Goal: Task Accomplishment & Management: Manage account settings

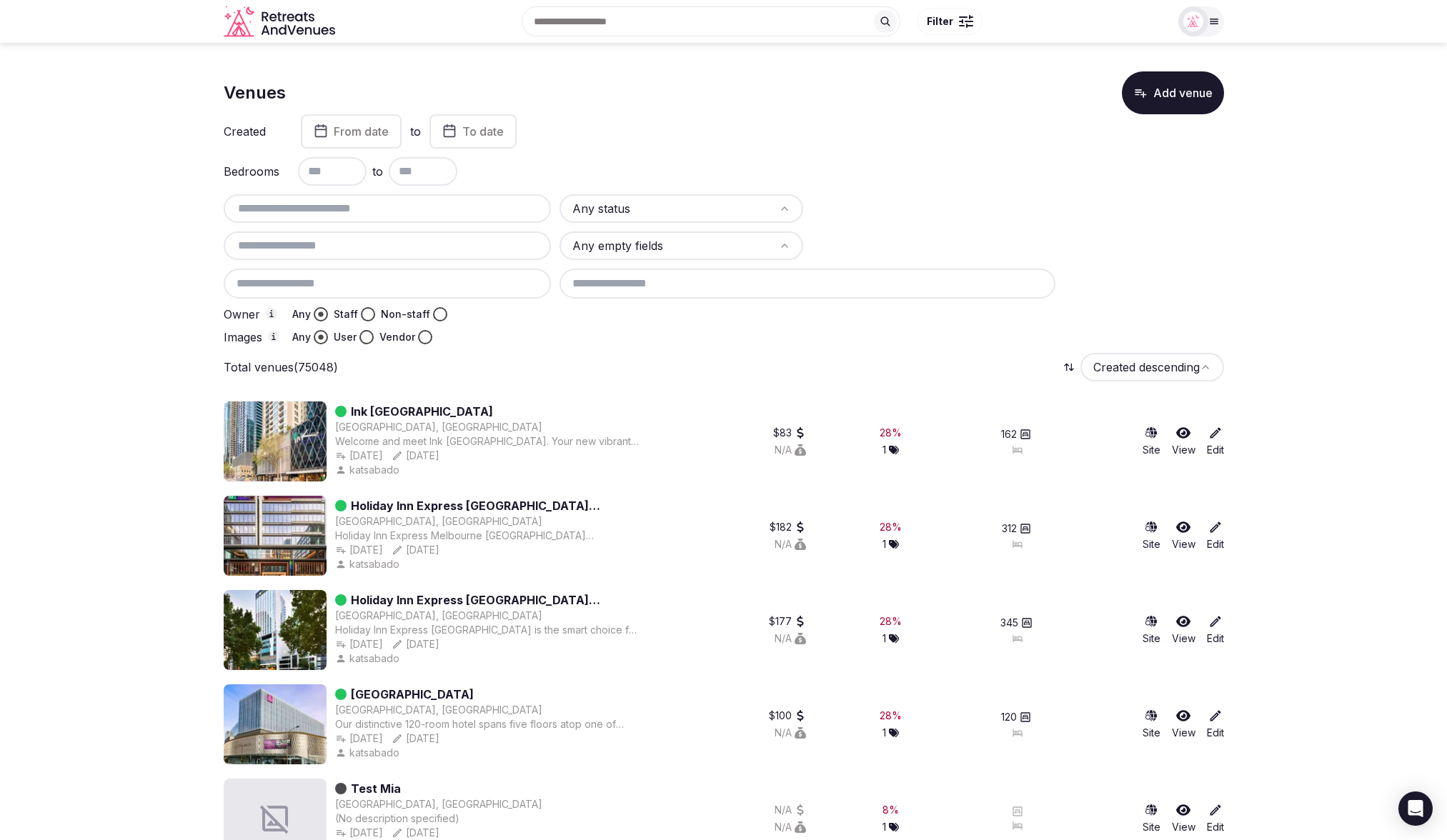
click at [1157, 433] on icon at bounding box center [1215, 433] width 11 height 11
click at [774, 354] on div "Total venues Created descending" at bounding box center [724, 367] width 1001 height 29
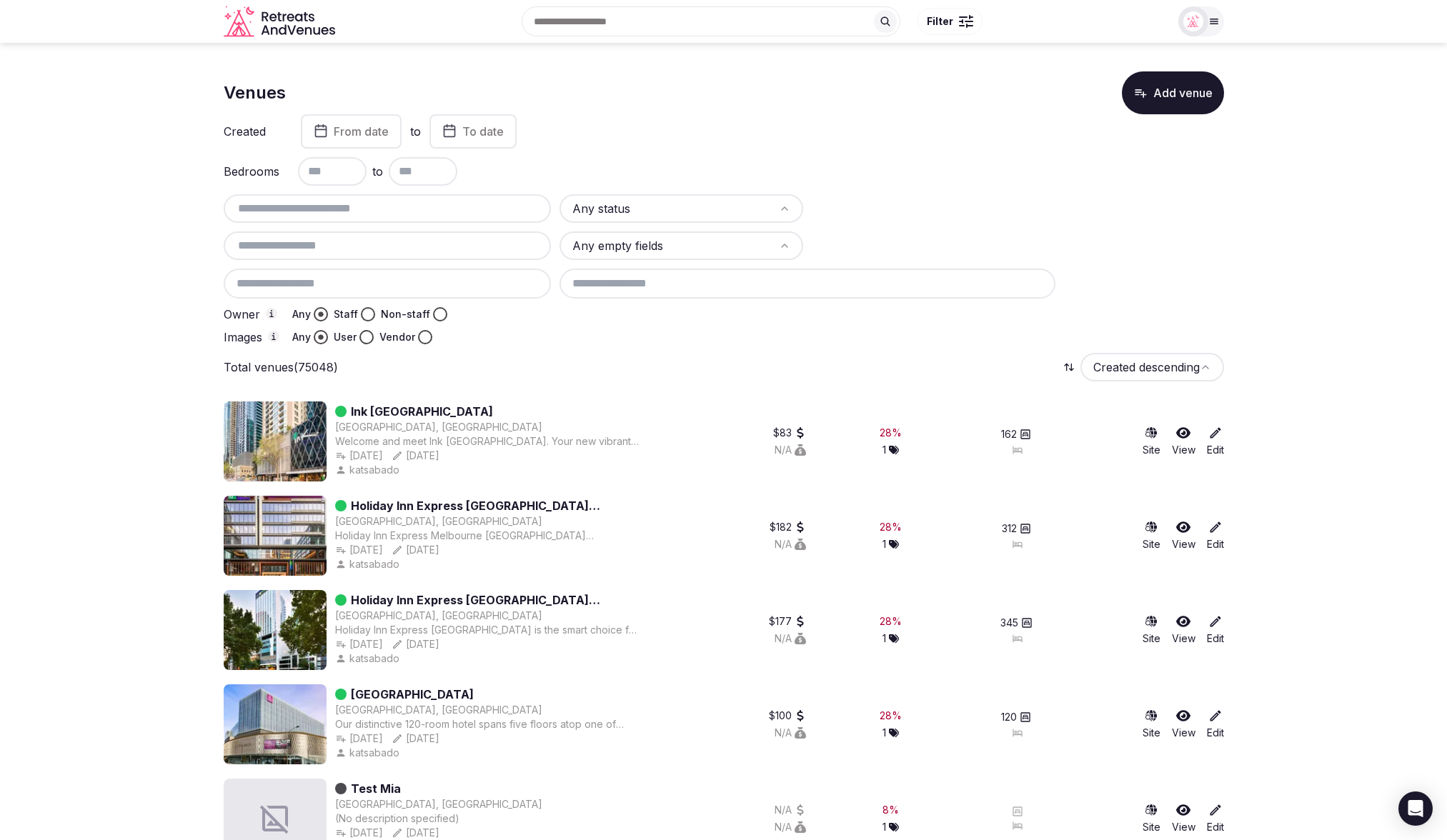
click at [998, 316] on div at bounding box center [891, 314] width 664 height 14
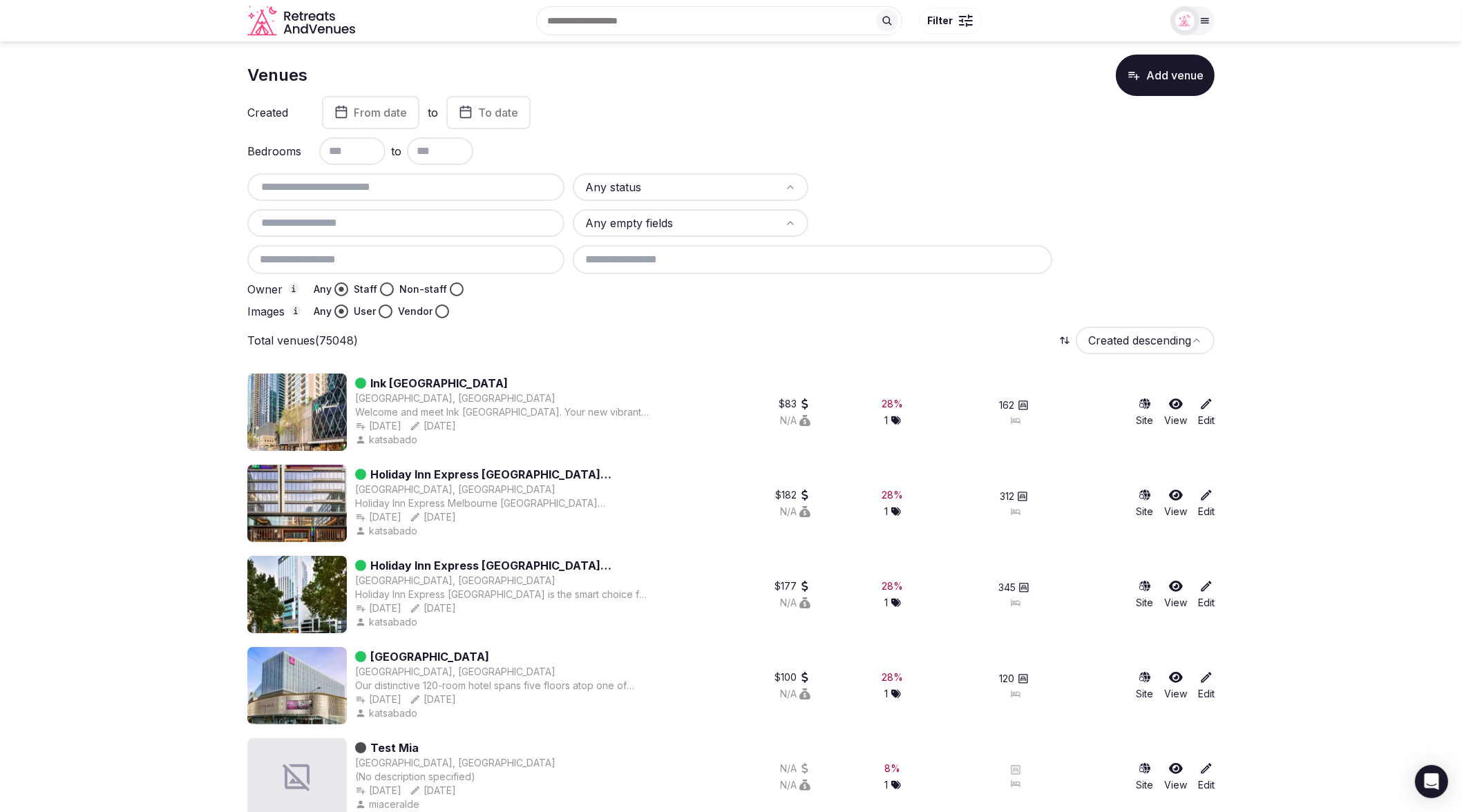
scroll to position [21, 0]
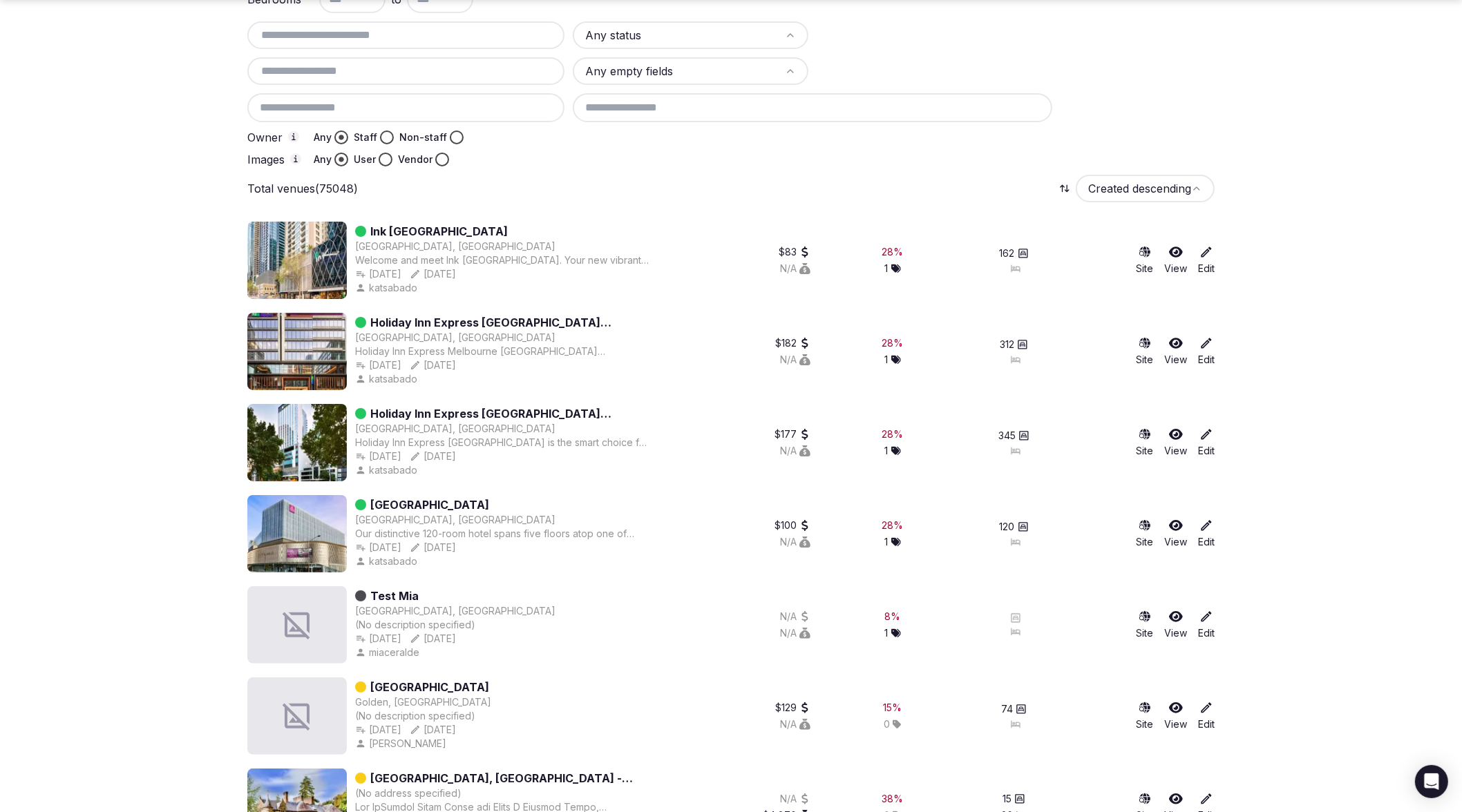
scroll to position [168, 0]
click at [686, 177] on div "Total venues (75048) Created descending" at bounding box center [731, 187] width 968 height 28
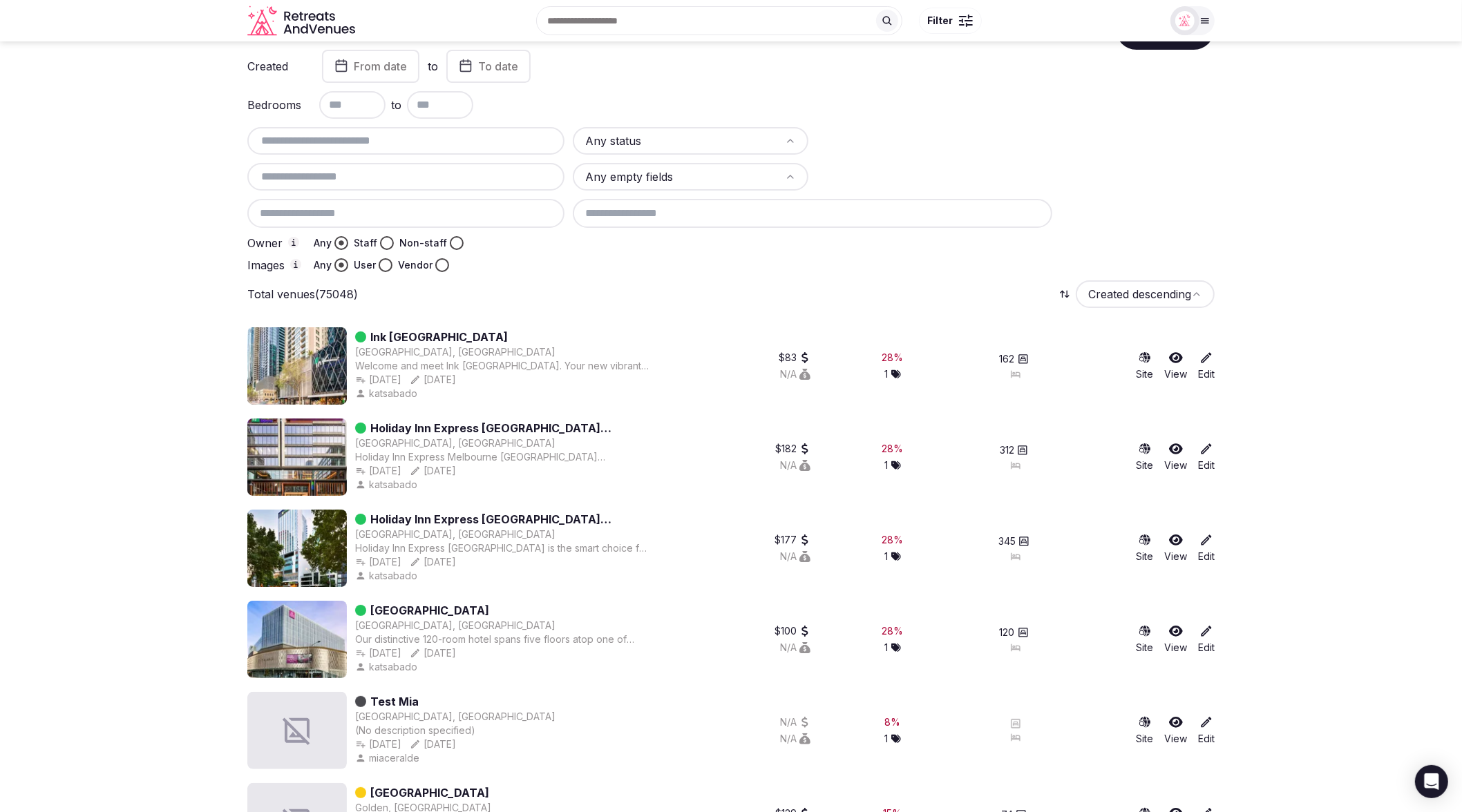
scroll to position [0, 0]
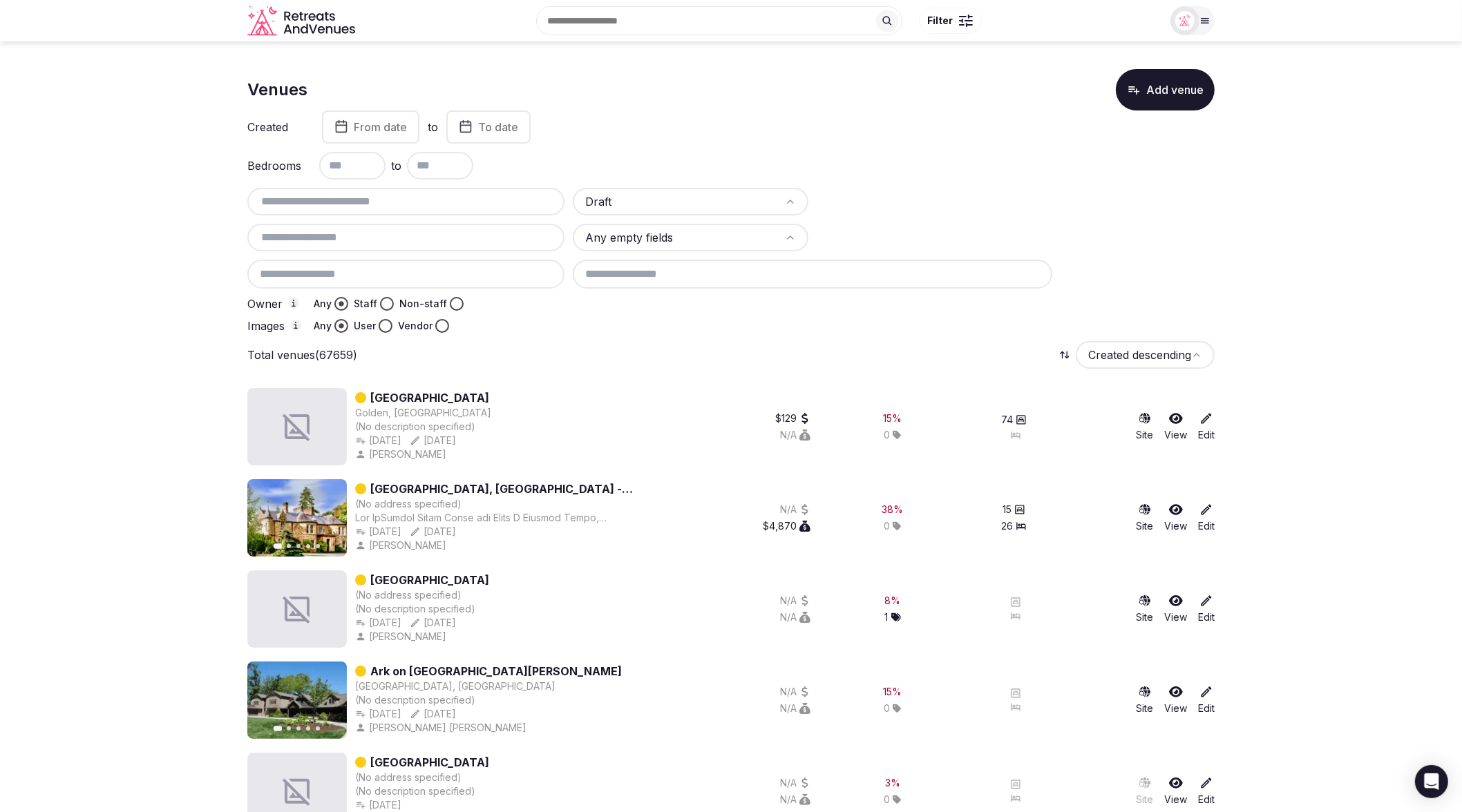
click at [387, 304] on button "Staff" at bounding box center [387, 304] width 14 height 14
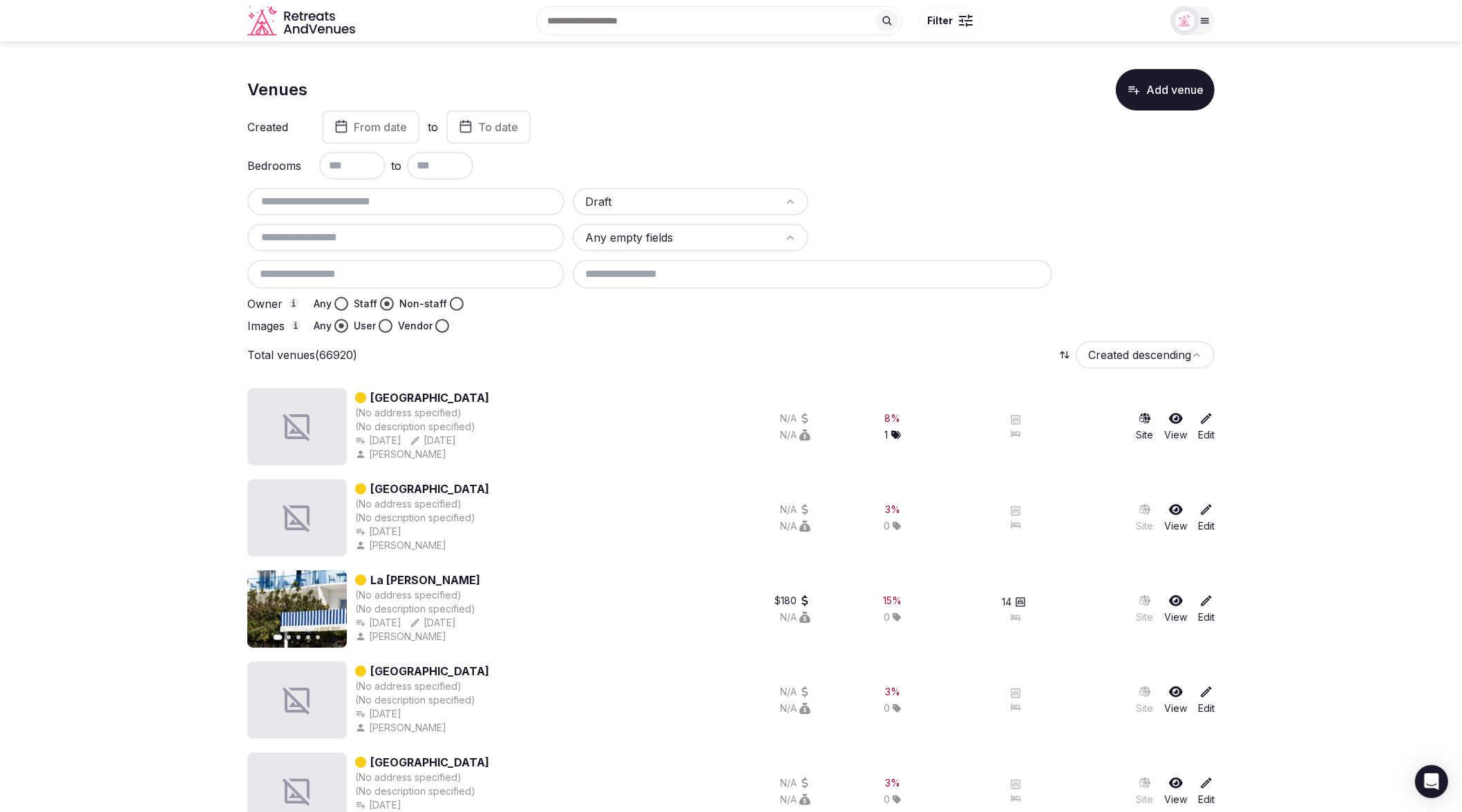
click at [386, 326] on button "User" at bounding box center [385, 326] width 14 height 14
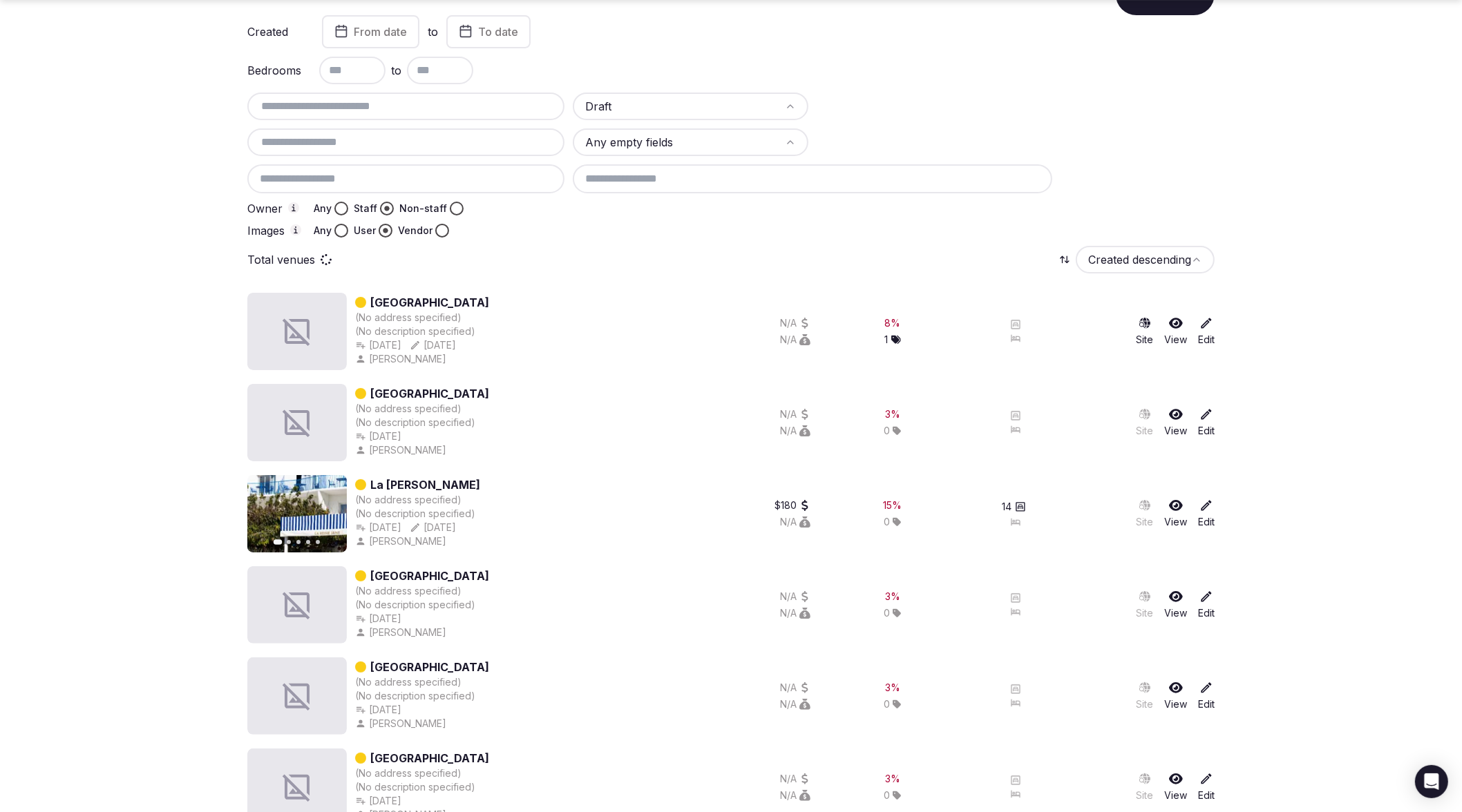
scroll to position [100, 0]
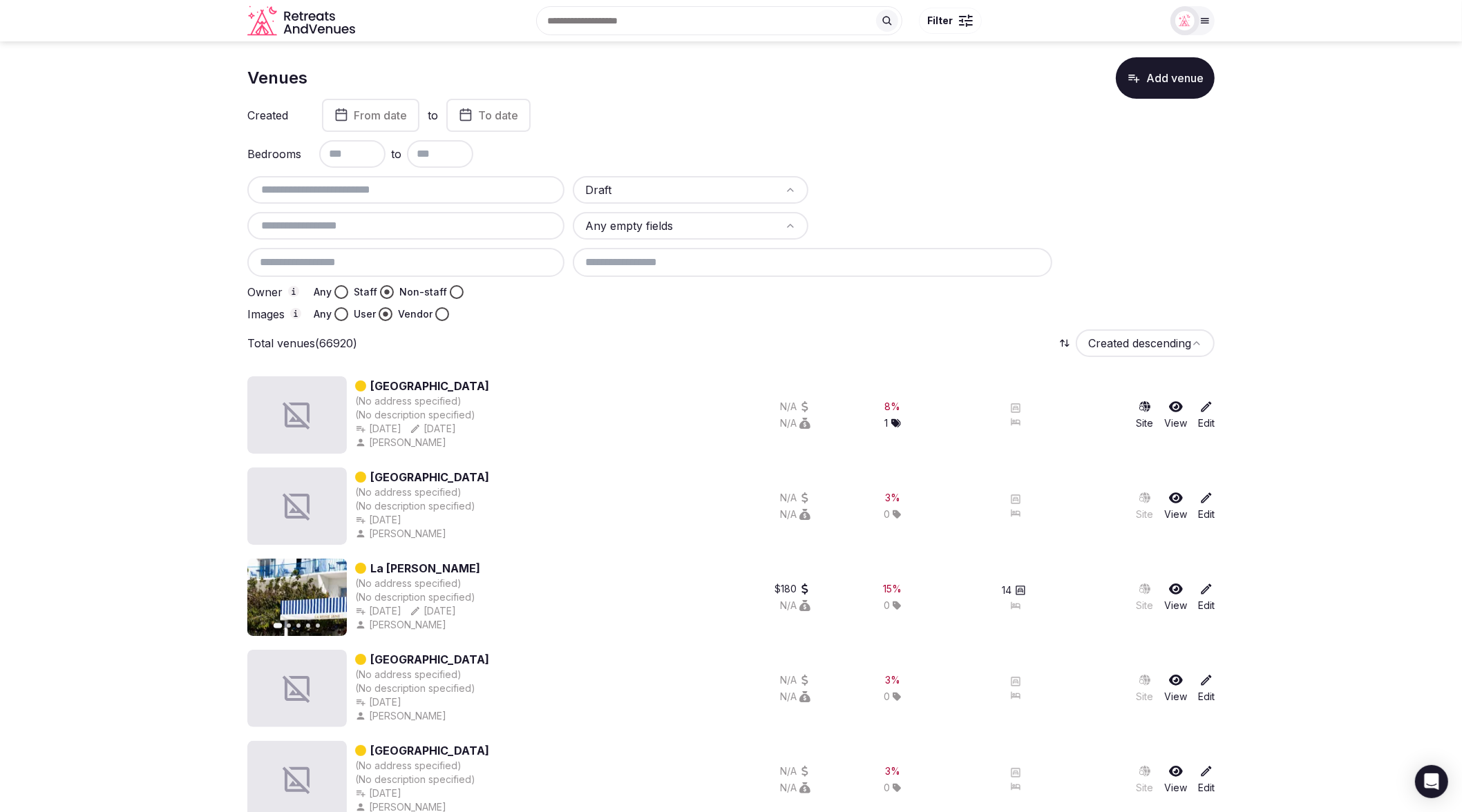
scroll to position [0, 0]
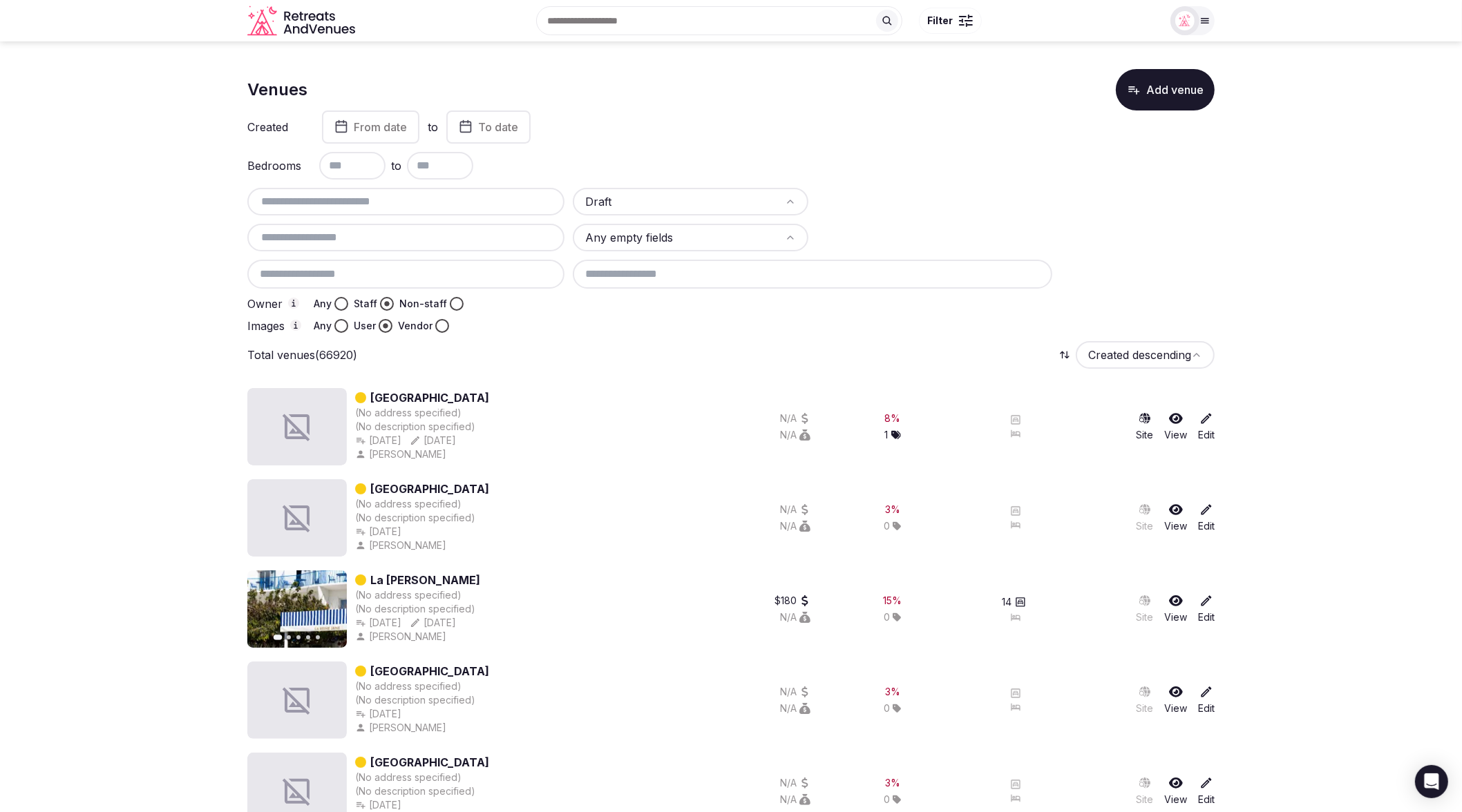
click at [877, 147] on div "Created From date to To date Bedrooms to Draft Any empty fields Owner Any Staff…" at bounding box center [731, 221] width 968 height 222
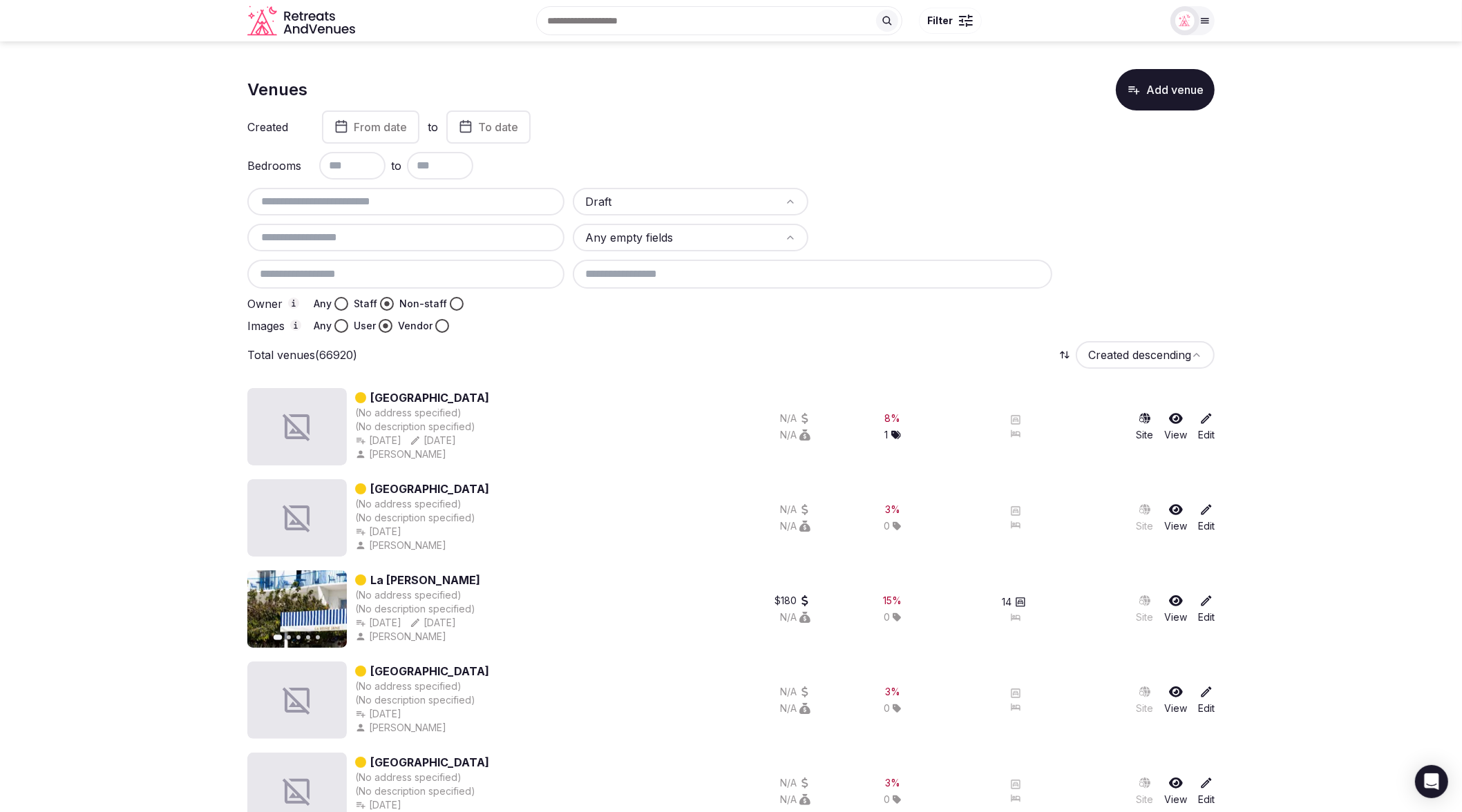
click at [519, 341] on div "Total venues (66920) Created descending" at bounding box center [731, 355] width 968 height 28
click at [440, 326] on button "Vendor" at bounding box center [442, 326] width 14 height 14
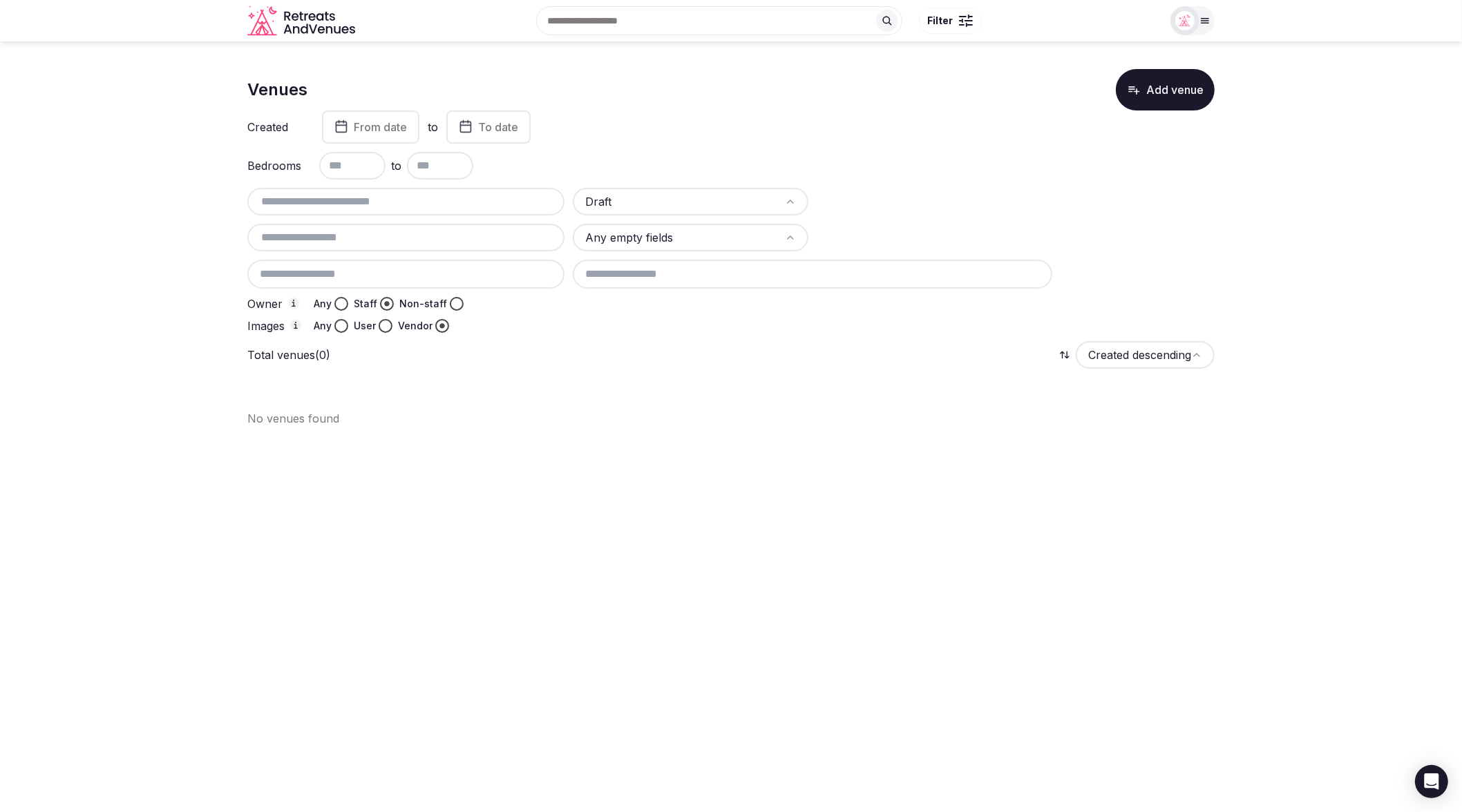
click at [379, 327] on button "User" at bounding box center [385, 326] width 14 height 14
click at [176, 304] on section "Venues Add venue Created From date to To date Bedrooms to Draft Any empty field…" at bounding box center [731, 223] width 1462 height 364
click at [1119, 246] on section "Venues Add venue Created From date to To date Bedrooms to Draft Any empty field…" at bounding box center [731, 223] width 1462 height 364
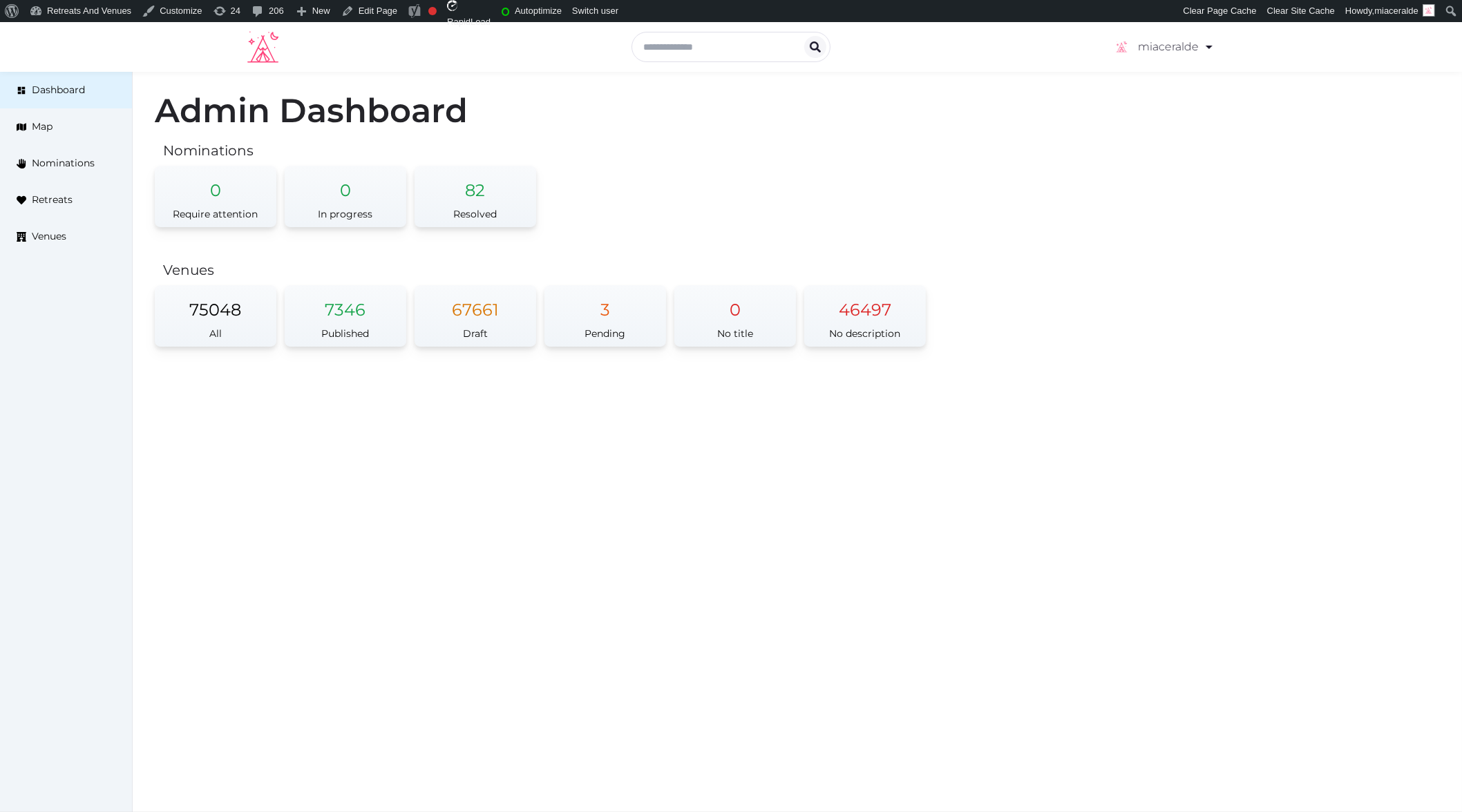
click at [961, 521] on div "miaceralde Account My Venue Listings My Retreats Logout Dashboard Map Nominatio…" at bounding box center [731, 417] width 1462 height 790
click at [469, 404] on div "miaceralde Account My Venue Listings My Retreats Logout Dashboard Map Nominatio…" at bounding box center [731, 417] width 1462 height 790
click at [57, 239] on span "Venues" at bounding box center [49, 236] width 34 height 14
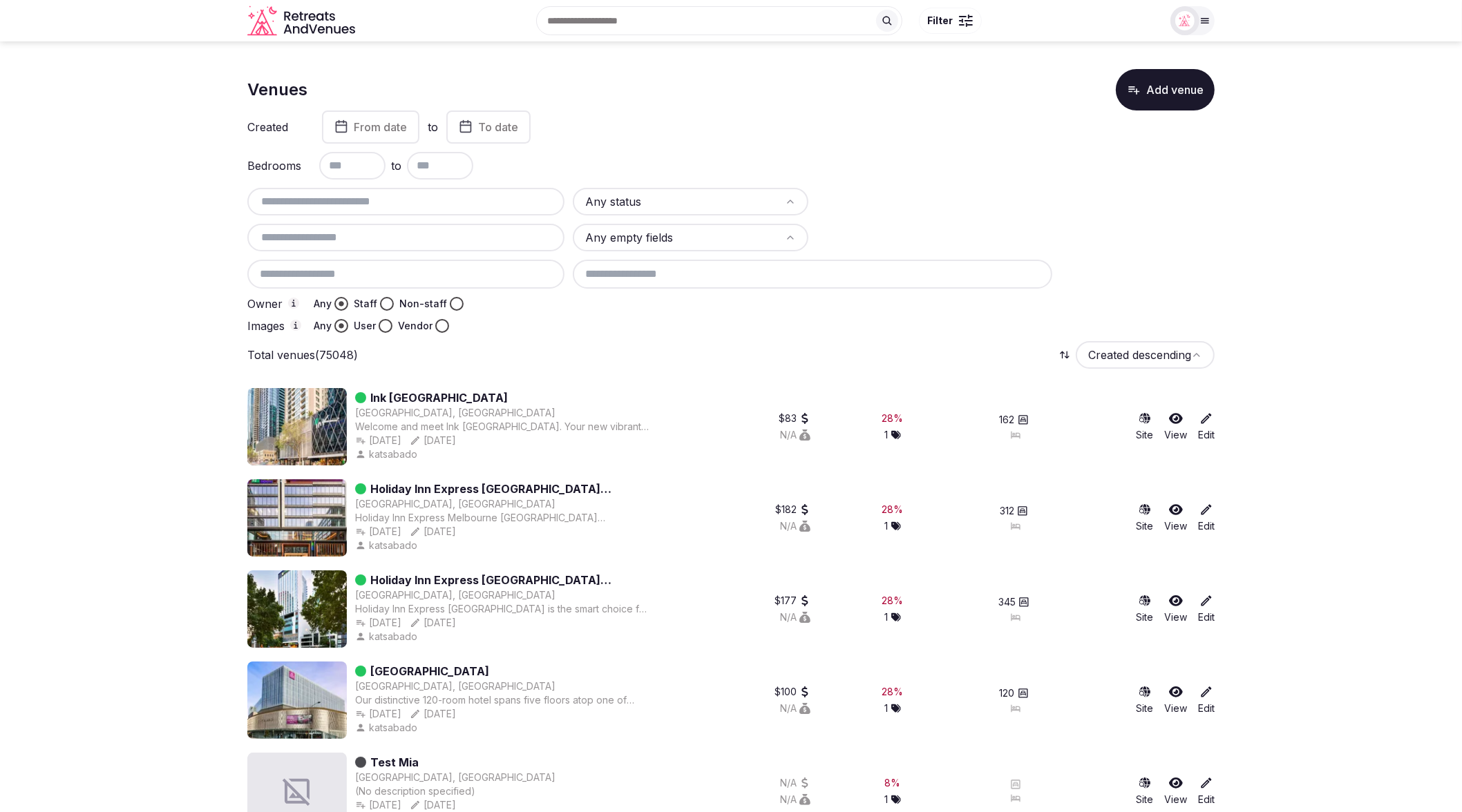
click at [627, 348] on div "Total venues (75048) Created descending" at bounding box center [731, 355] width 968 height 28
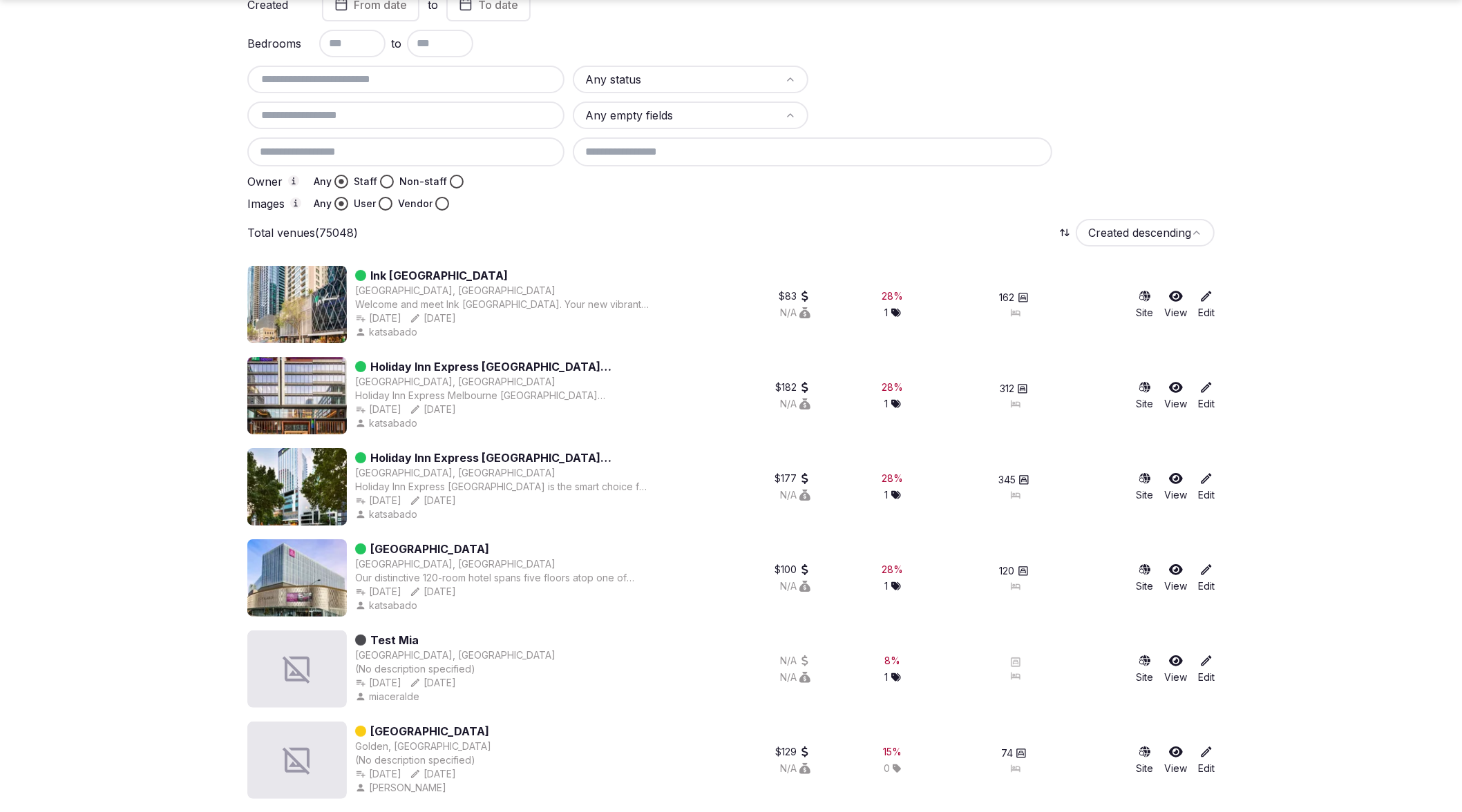
scroll to position [126, 0]
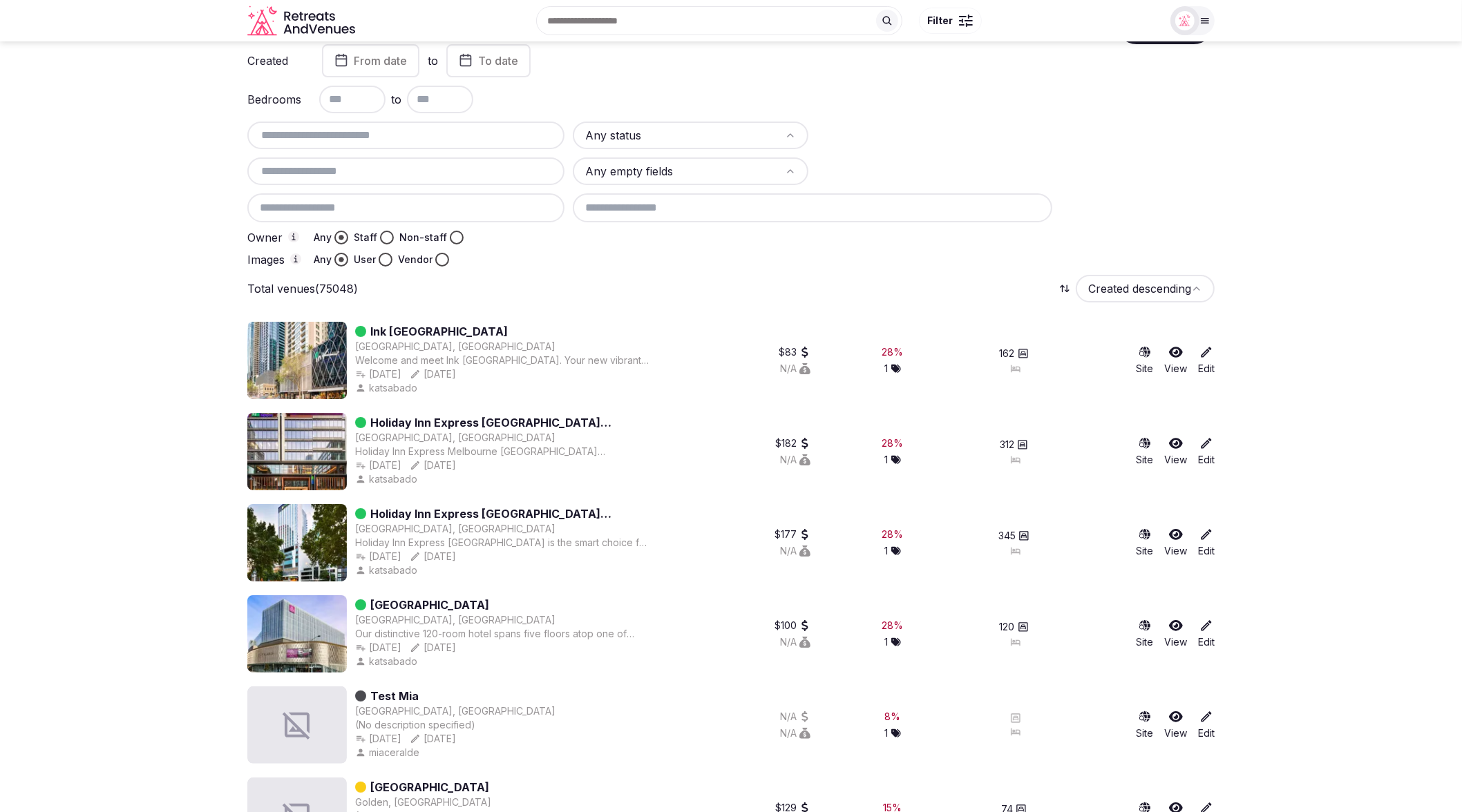
scroll to position [64, 0]
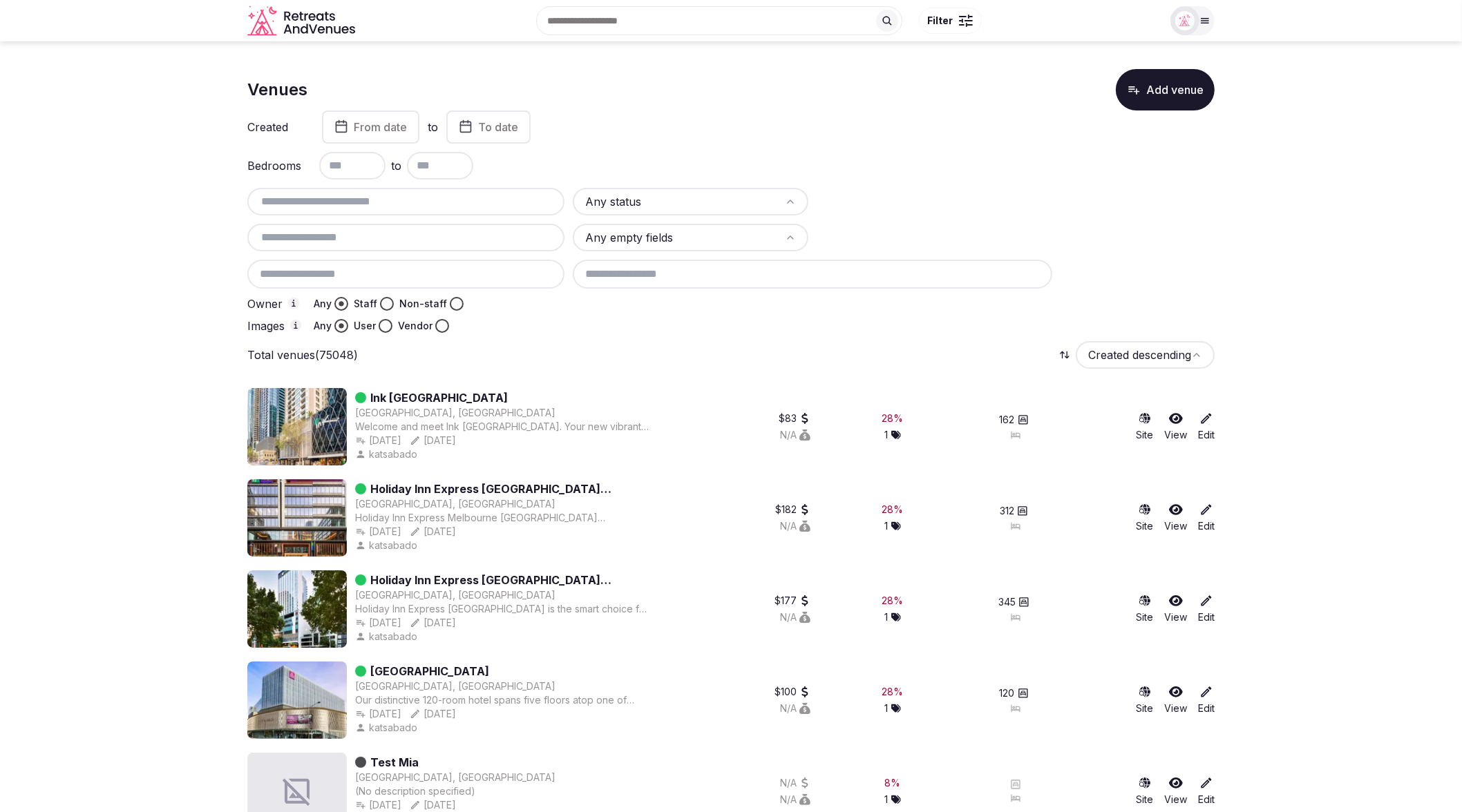
click at [644, 350] on div "Total venues (75048) Created descending" at bounding box center [731, 355] width 968 height 28
click at [653, 347] on div "Total venues (75048) Created descending" at bounding box center [731, 355] width 968 height 28
click at [718, 331] on div at bounding box center [894, 326] width 642 height 14
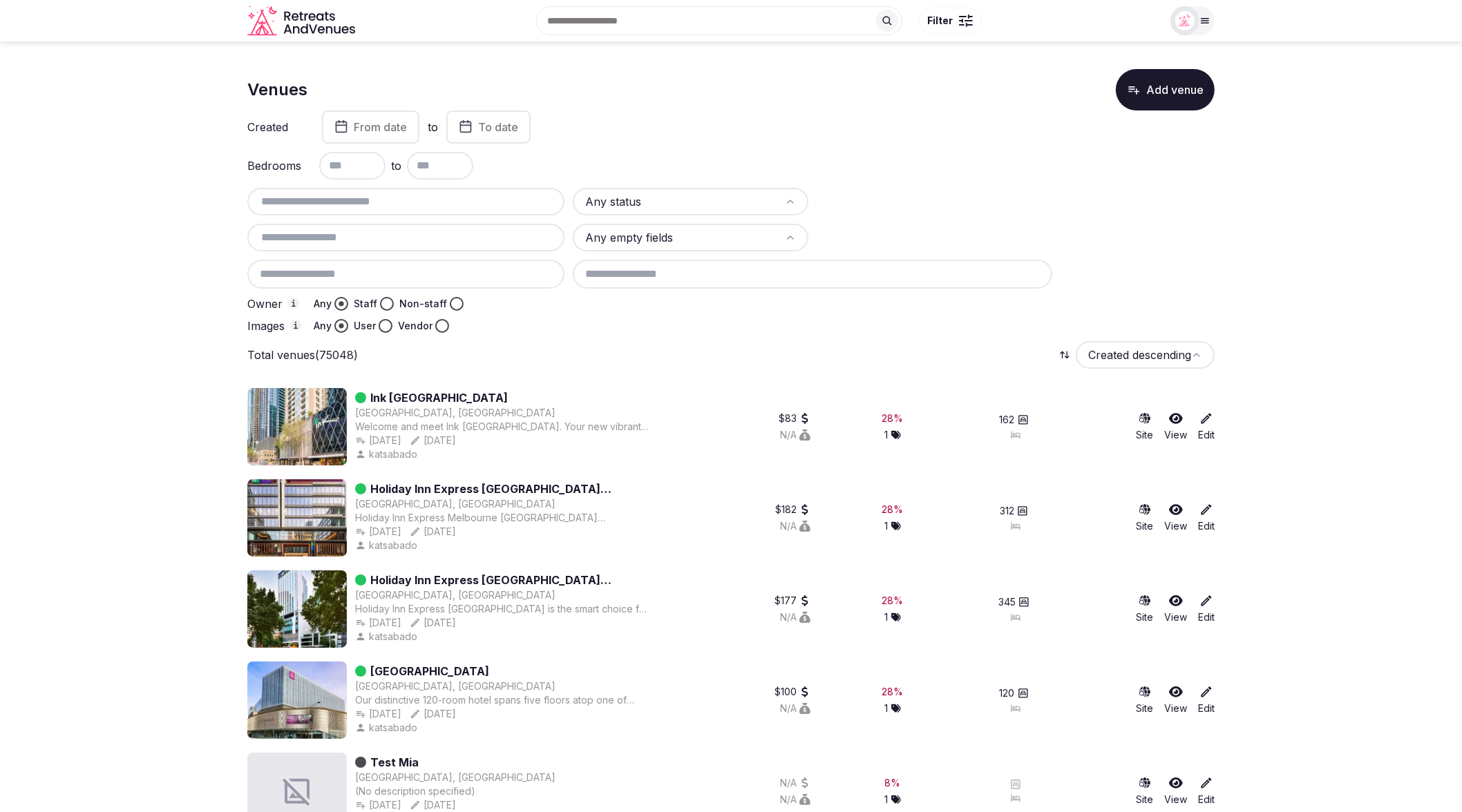
click at [677, 326] on div at bounding box center [894, 326] width 642 height 14
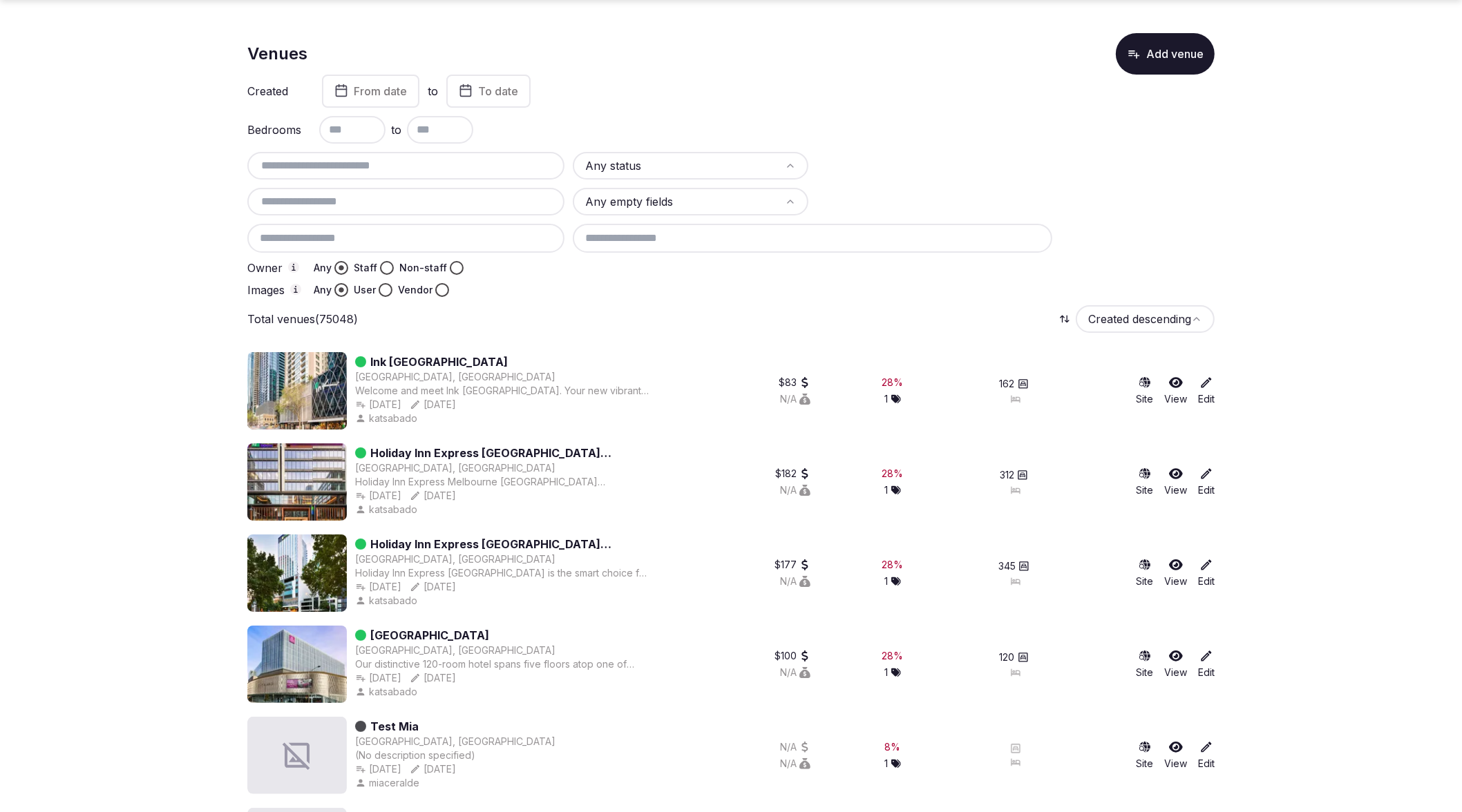
scroll to position [62, 0]
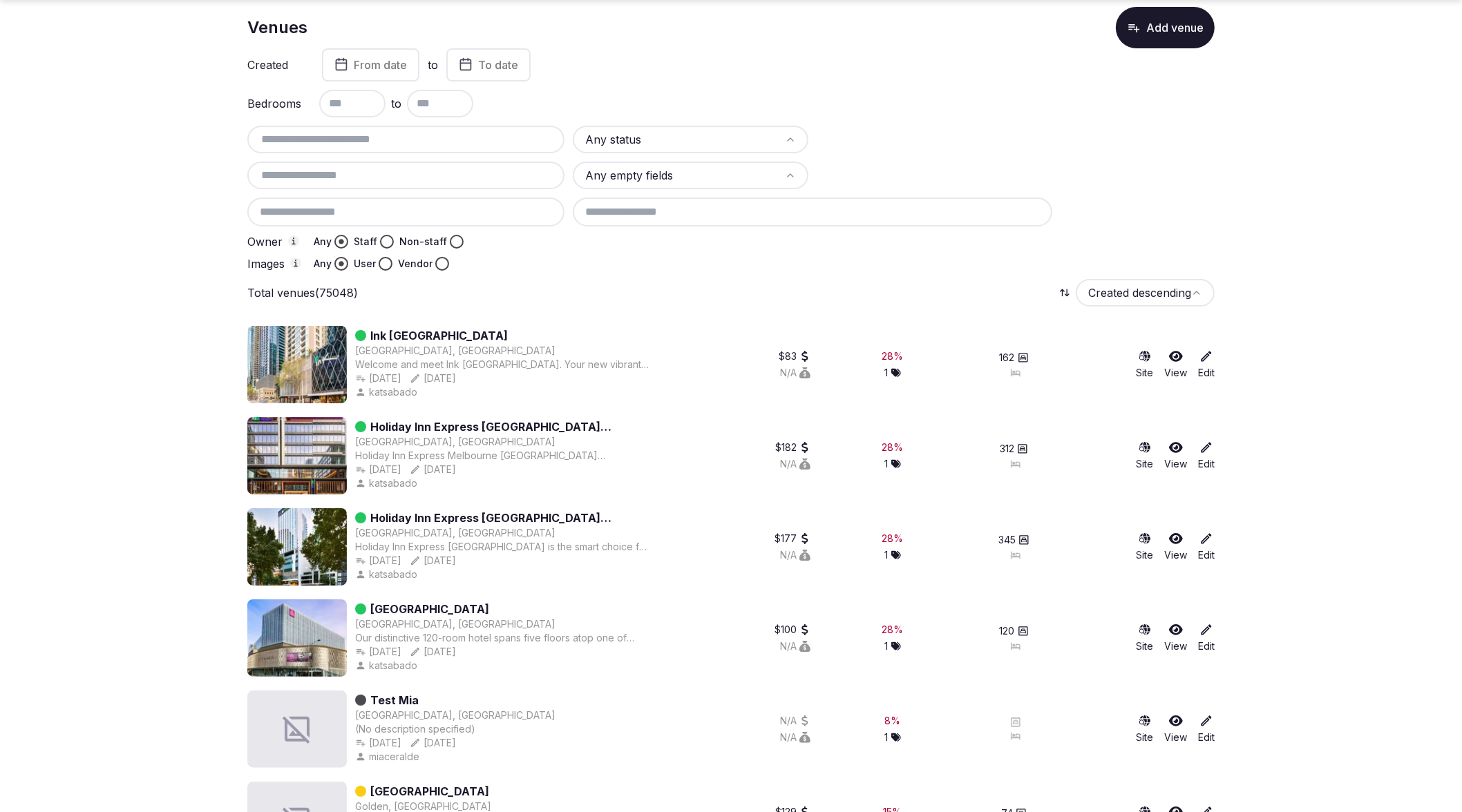
click at [616, 262] on div at bounding box center [894, 264] width 642 height 14
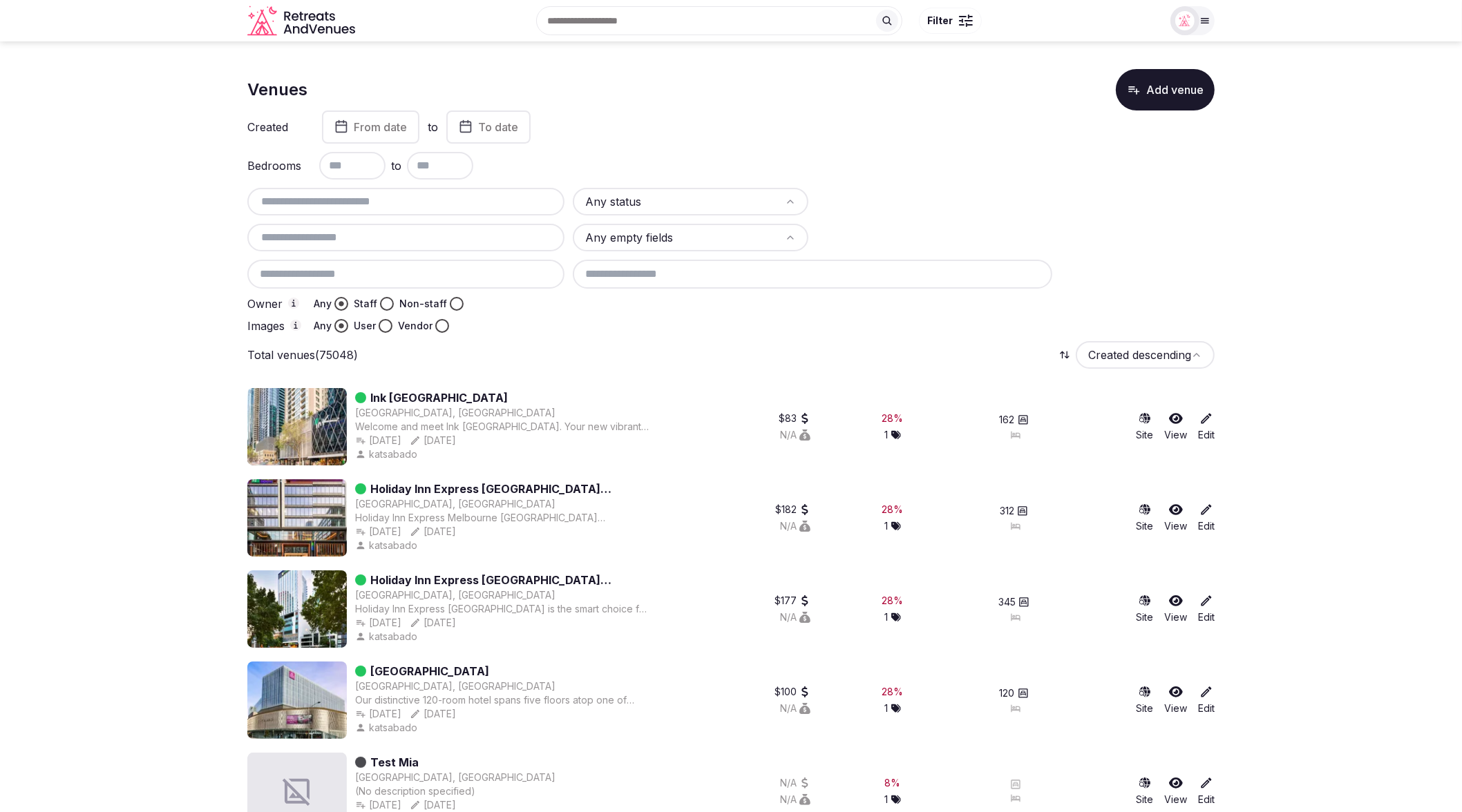
click at [597, 347] on div "Total venues Created descending" at bounding box center [731, 355] width 968 height 28
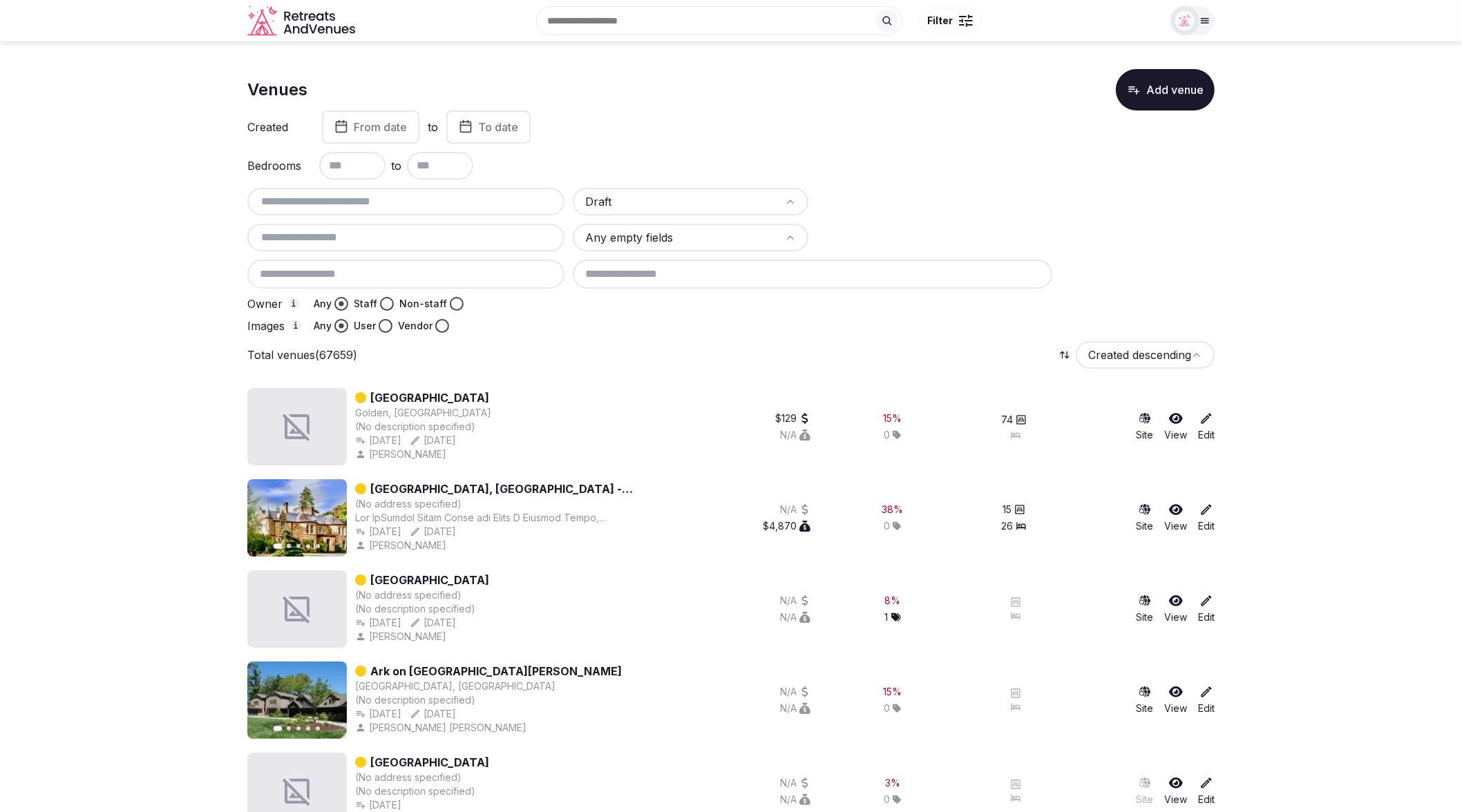
click at [382, 124] on span "From date" at bounding box center [380, 126] width 53 height 14
click at [287, 162] on icon "Go to the Previous Month" at bounding box center [287, 161] width 16 height 16
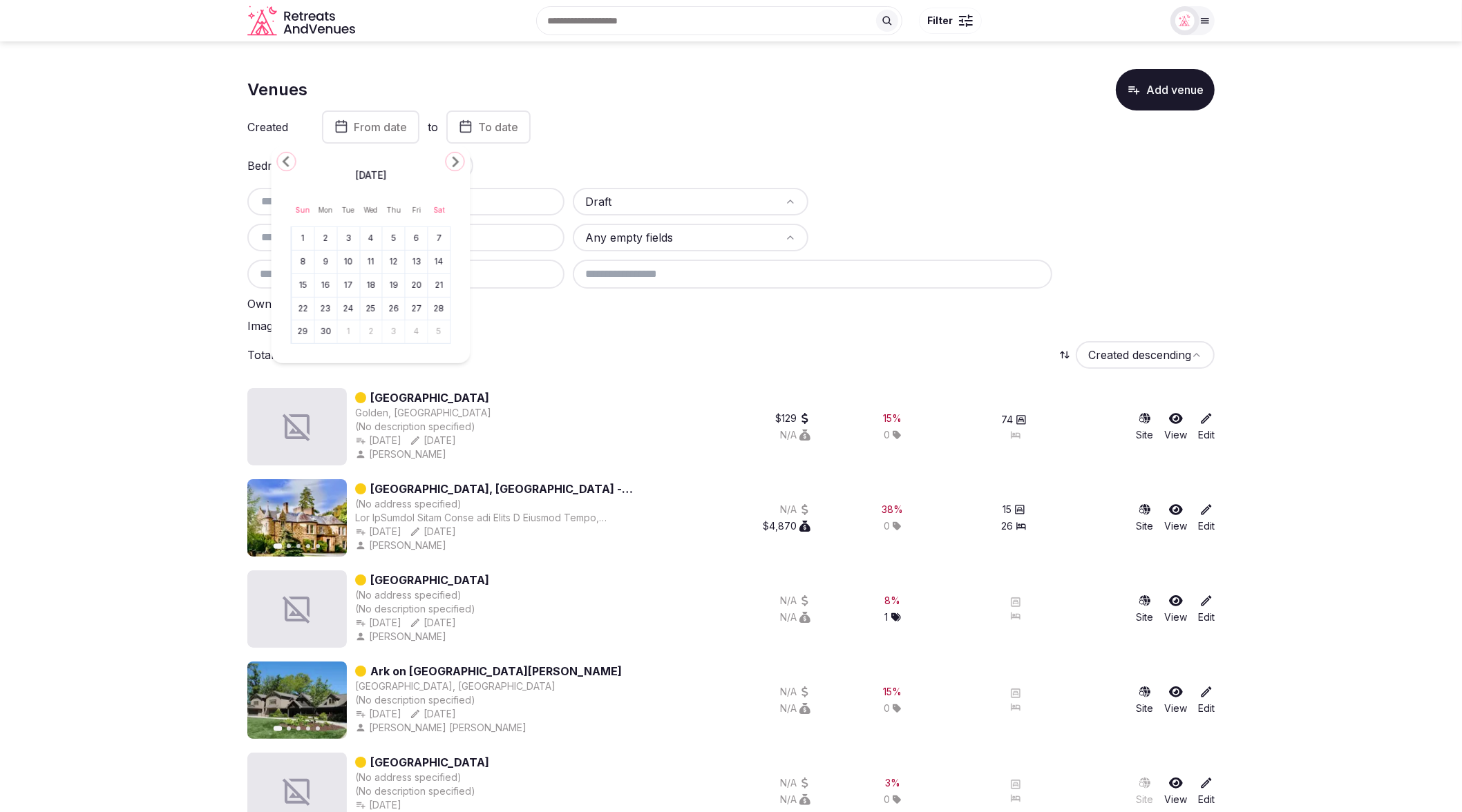
click at [287, 162] on icon "Go to the Previous Month" at bounding box center [287, 161] width 16 height 16
click at [292, 158] on icon "Go to the Previous Month" at bounding box center [287, 161] width 16 height 16
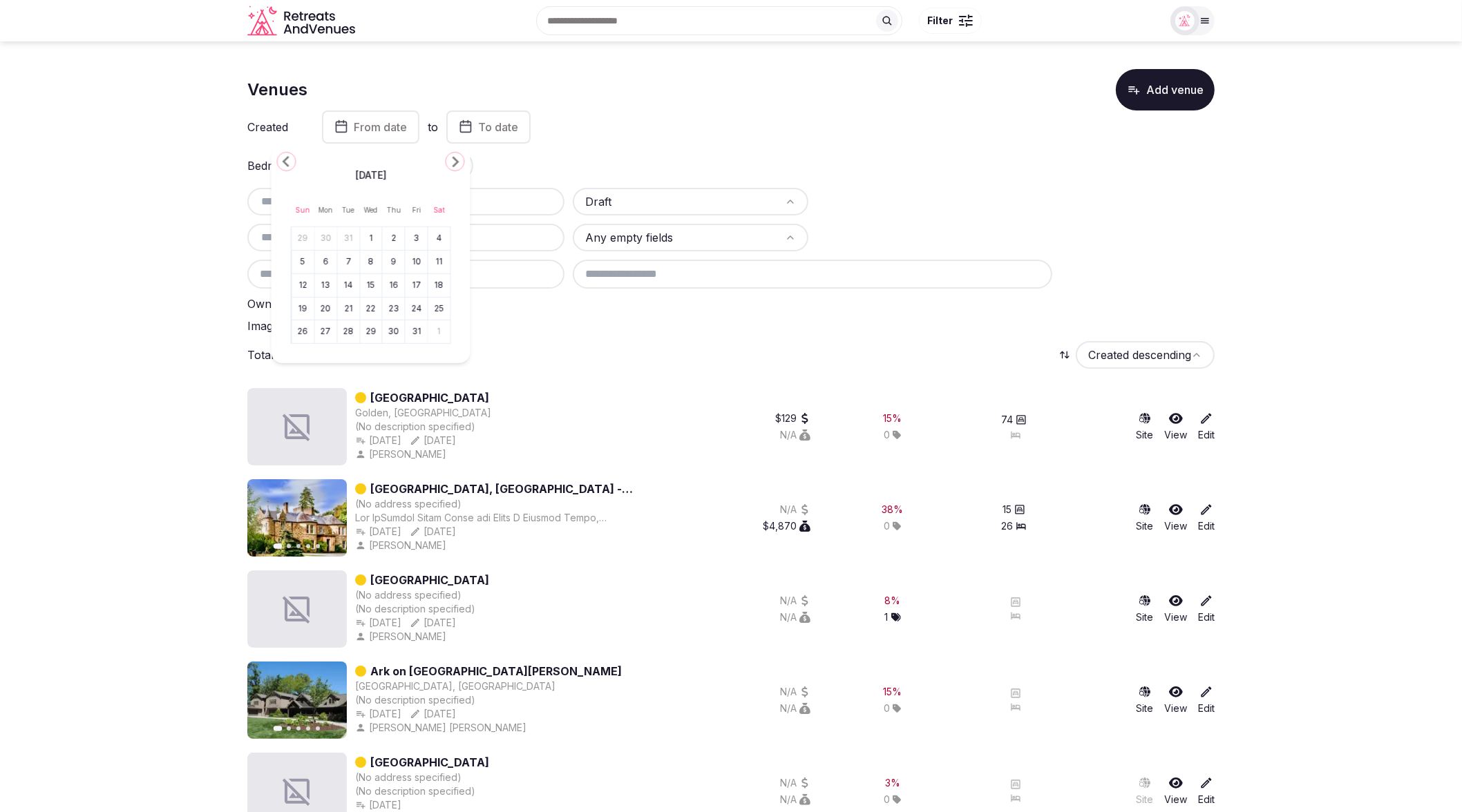
click at [672, 348] on div "Total venues (67659) Created descending" at bounding box center [731, 355] width 968 height 28
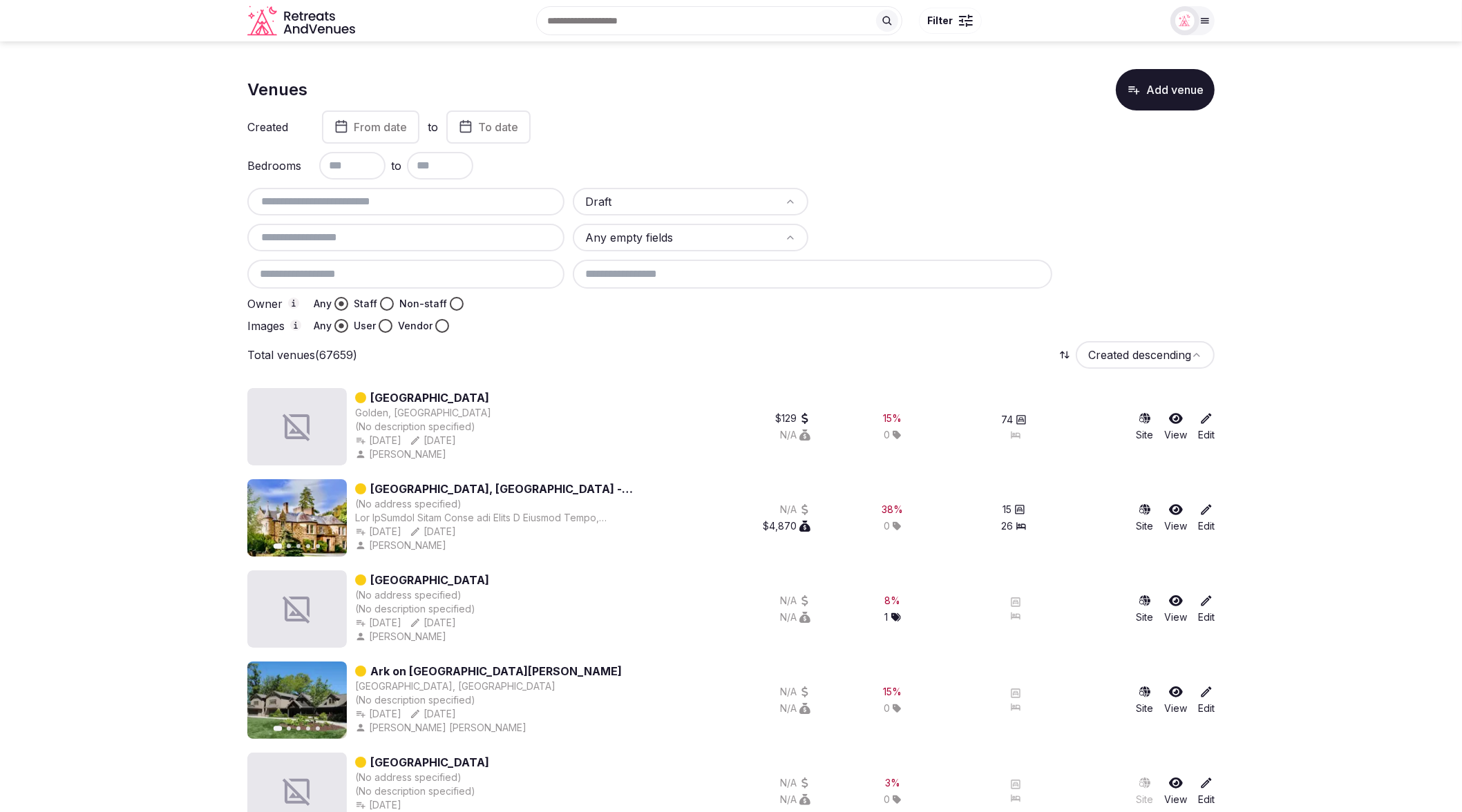
click at [537, 343] on div "Total venues (67659) Created descending" at bounding box center [731, 355] width 968 height 28
click at [625, 344] on div "Total venues (67659) Created descending" at bounding box center [731, 355] width 968 height 28
click at [452, 305] on button "Non-staff" at bounding box center [457, 304] width 14 height 14
click at [703, 356] on div "Total venues Created descending" at bounding box center [731, 355] width 968 height 28
click at [582, 366] on div "Total venues Created descending" at bounding box center [731, 355] width 968 height 28
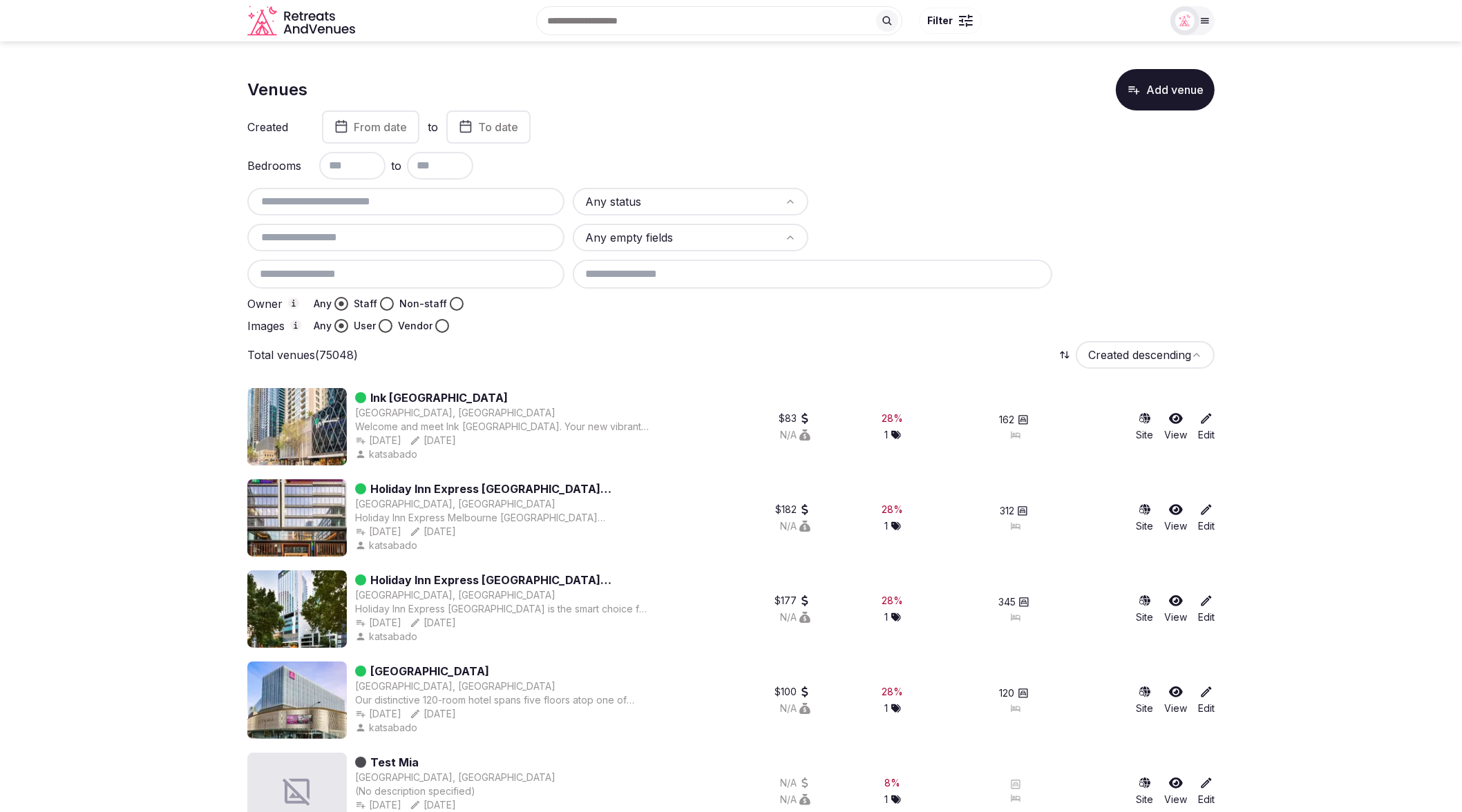
click at [384, 304] on button "Staff" at bounding box center [387, 304] width 14 height 14
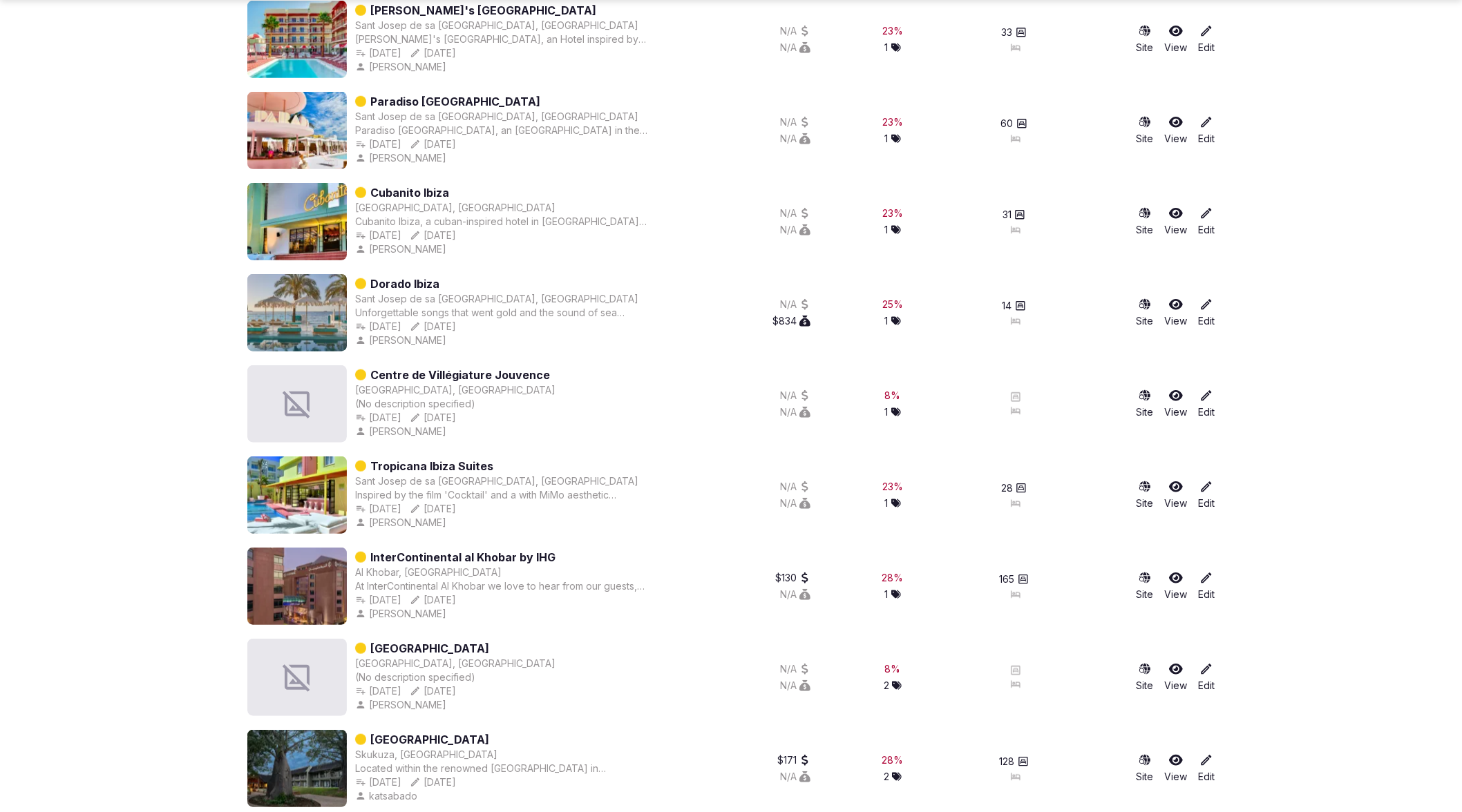
scroll to position [1470, 0]
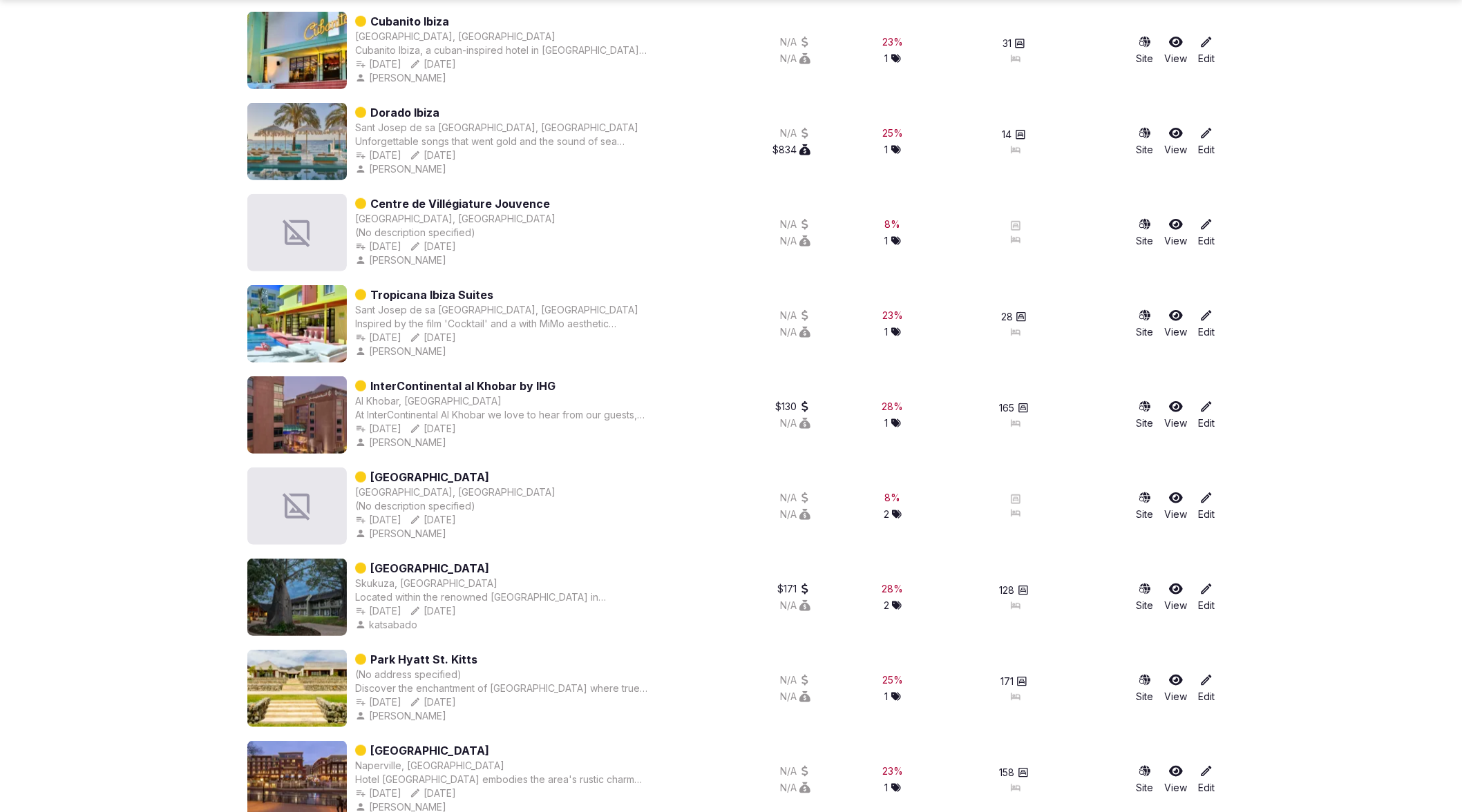
click at [1317, 263] on section "Venues Add venue Created From date to To date Bedrooms to Draft Any empty field…" at bounding box center [731, 603] width 1462 height 4066
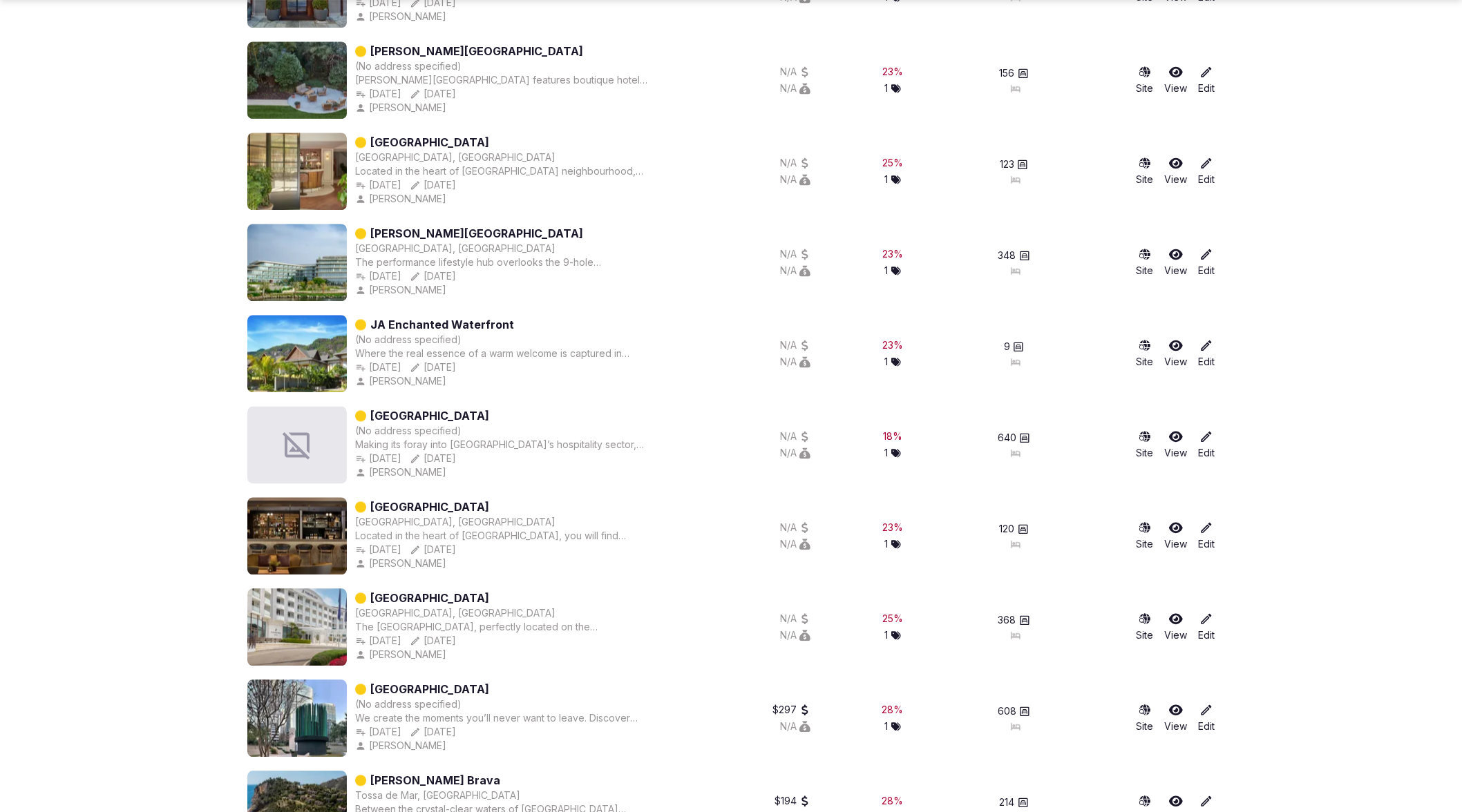
scroll to position [14850, 0]
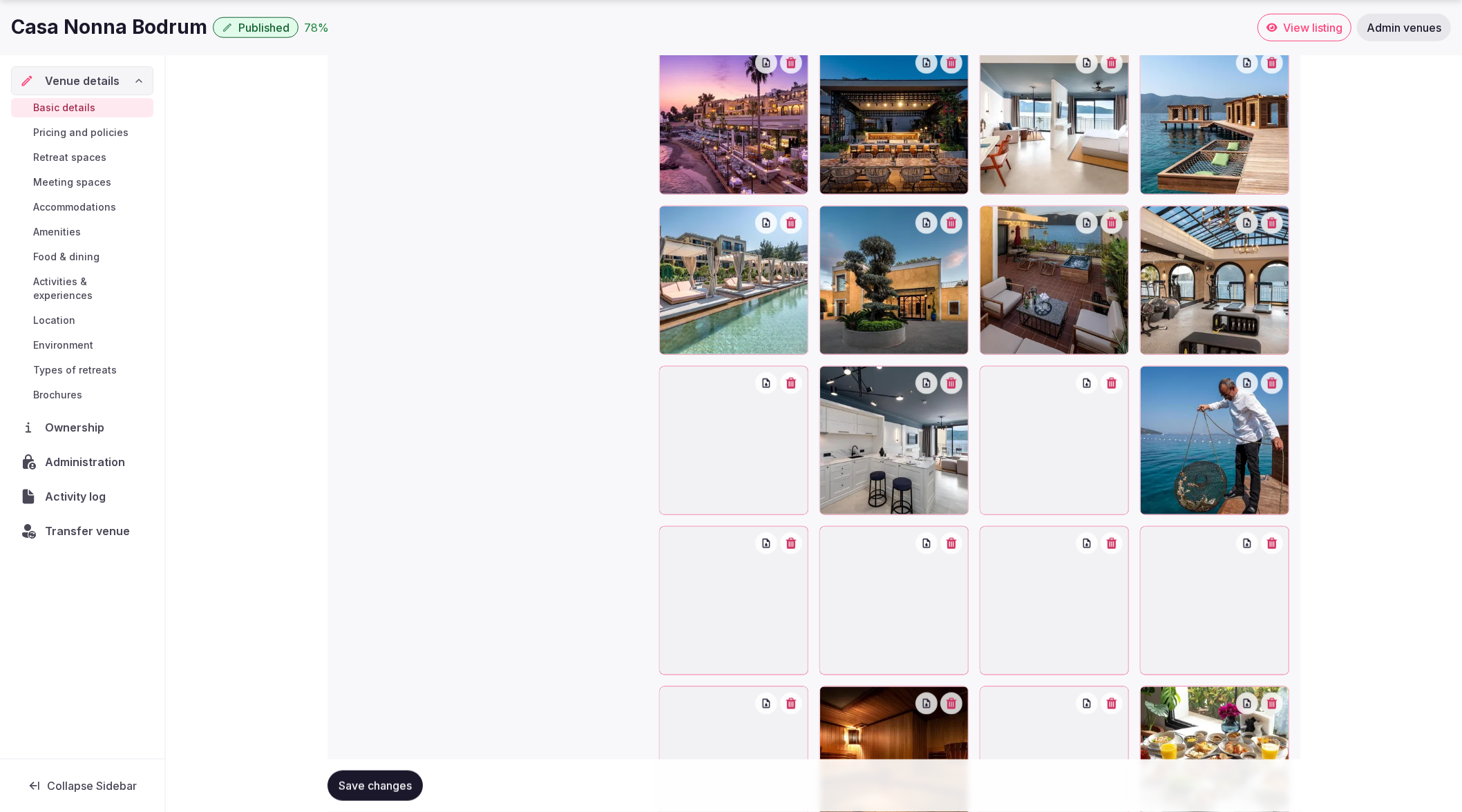
scroll to position [1630, 0]
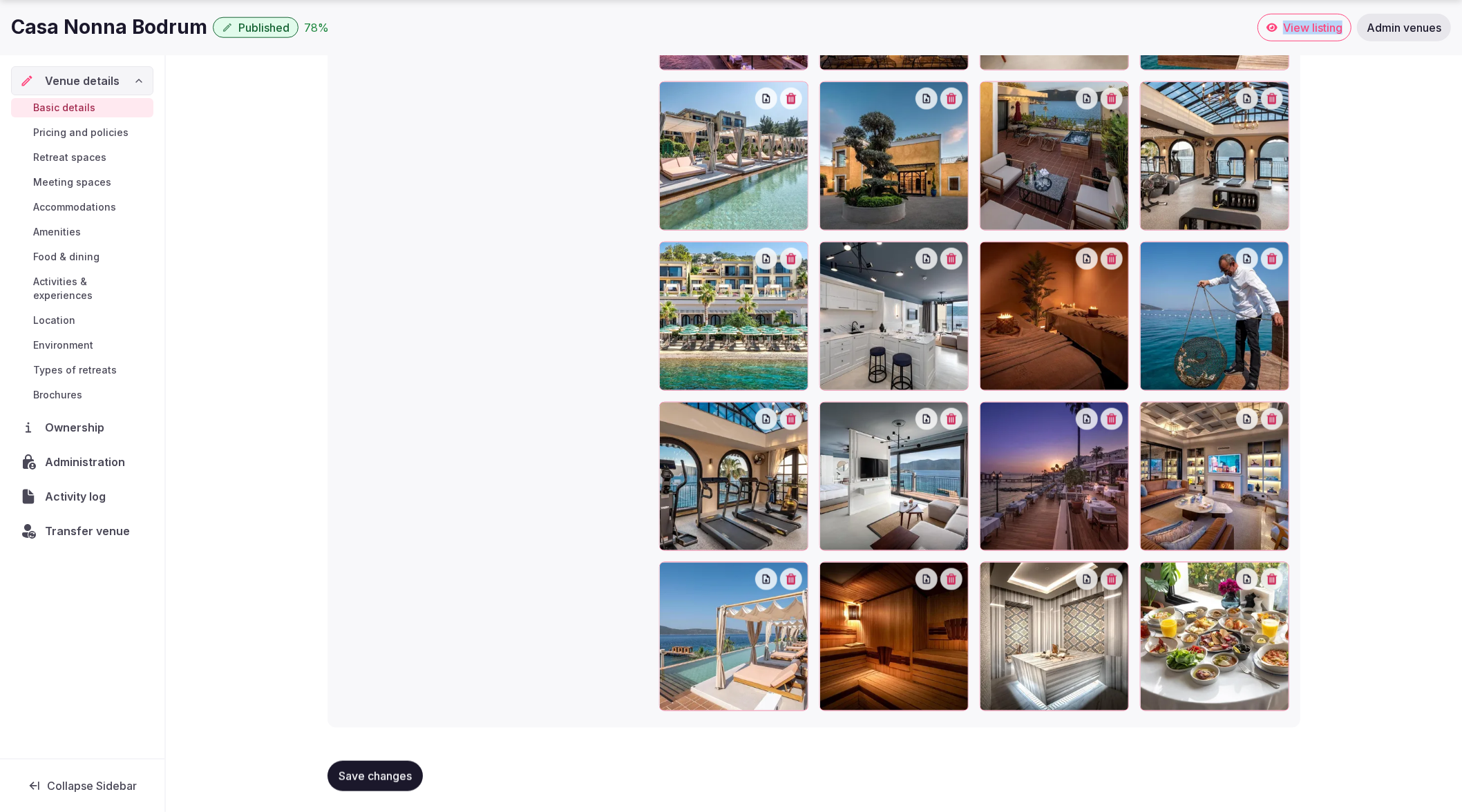
scroll to position [1741, 0]
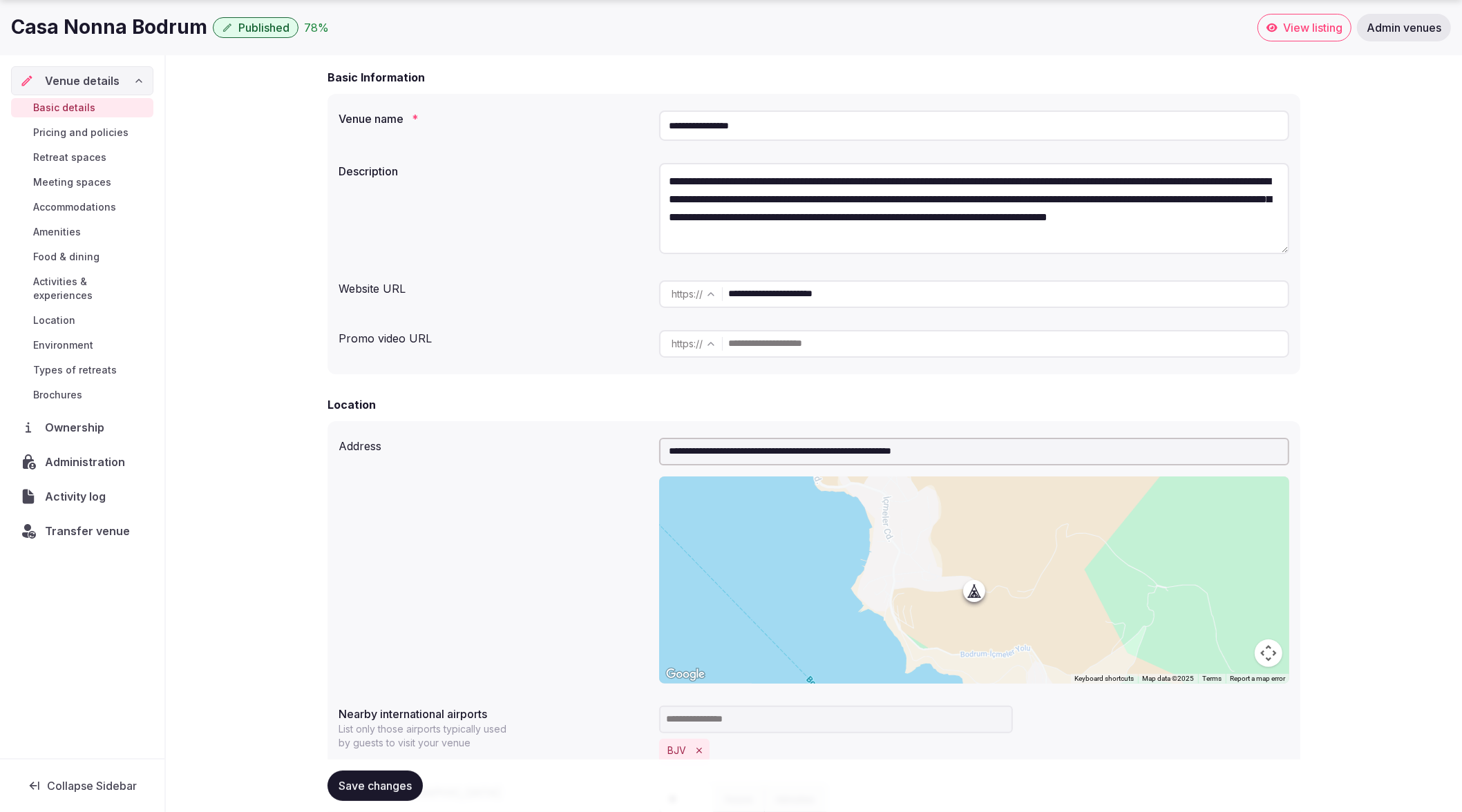
scroll to position [0, 0]
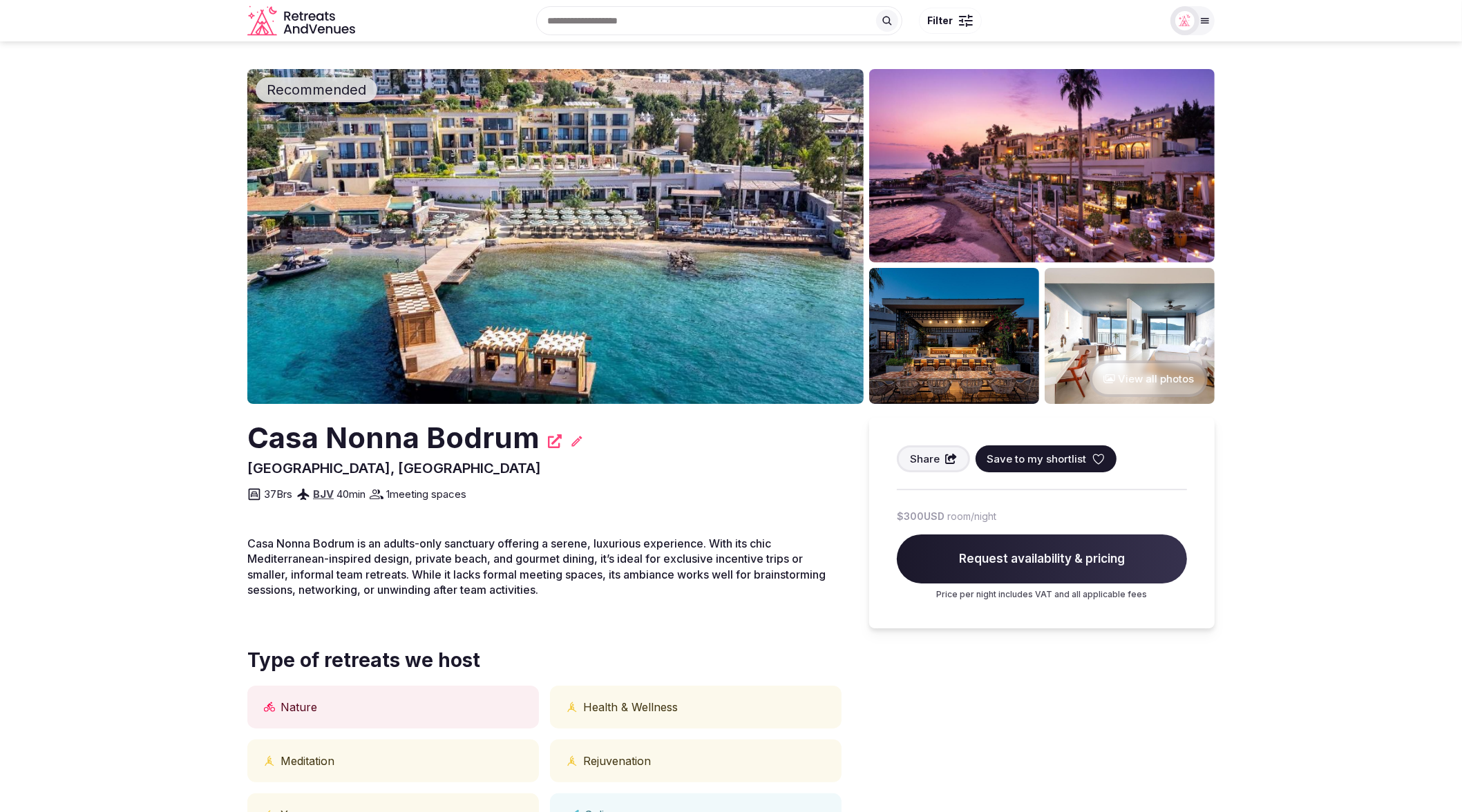
click at [1152, 373] on button "View all photos" at bounding box center [1148, 379] width 118 height 36
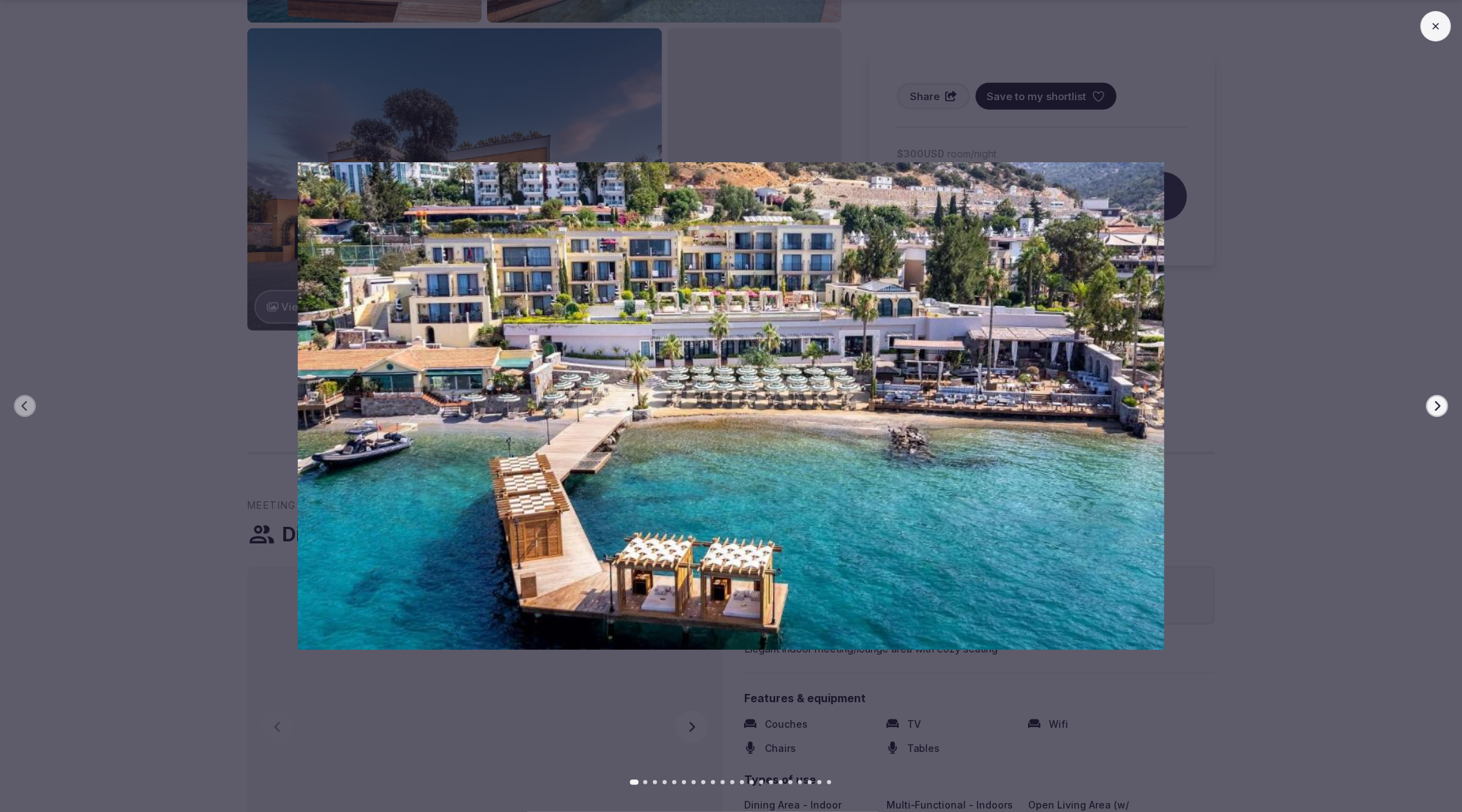
scroll to position [1126, 0]
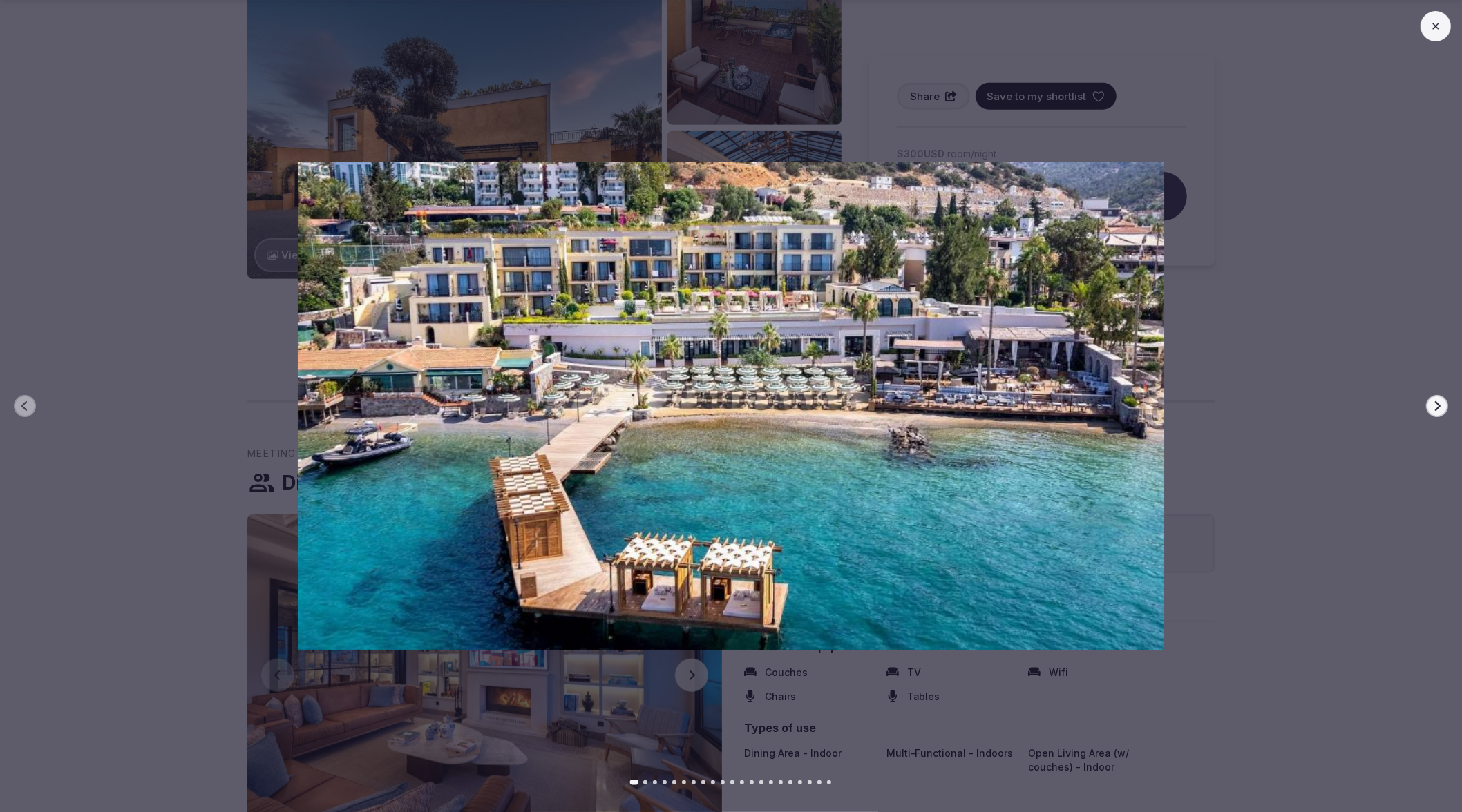
click at [1443, 407] on button "Next slide" at bounding box center [1437, 406] width 22 height 22
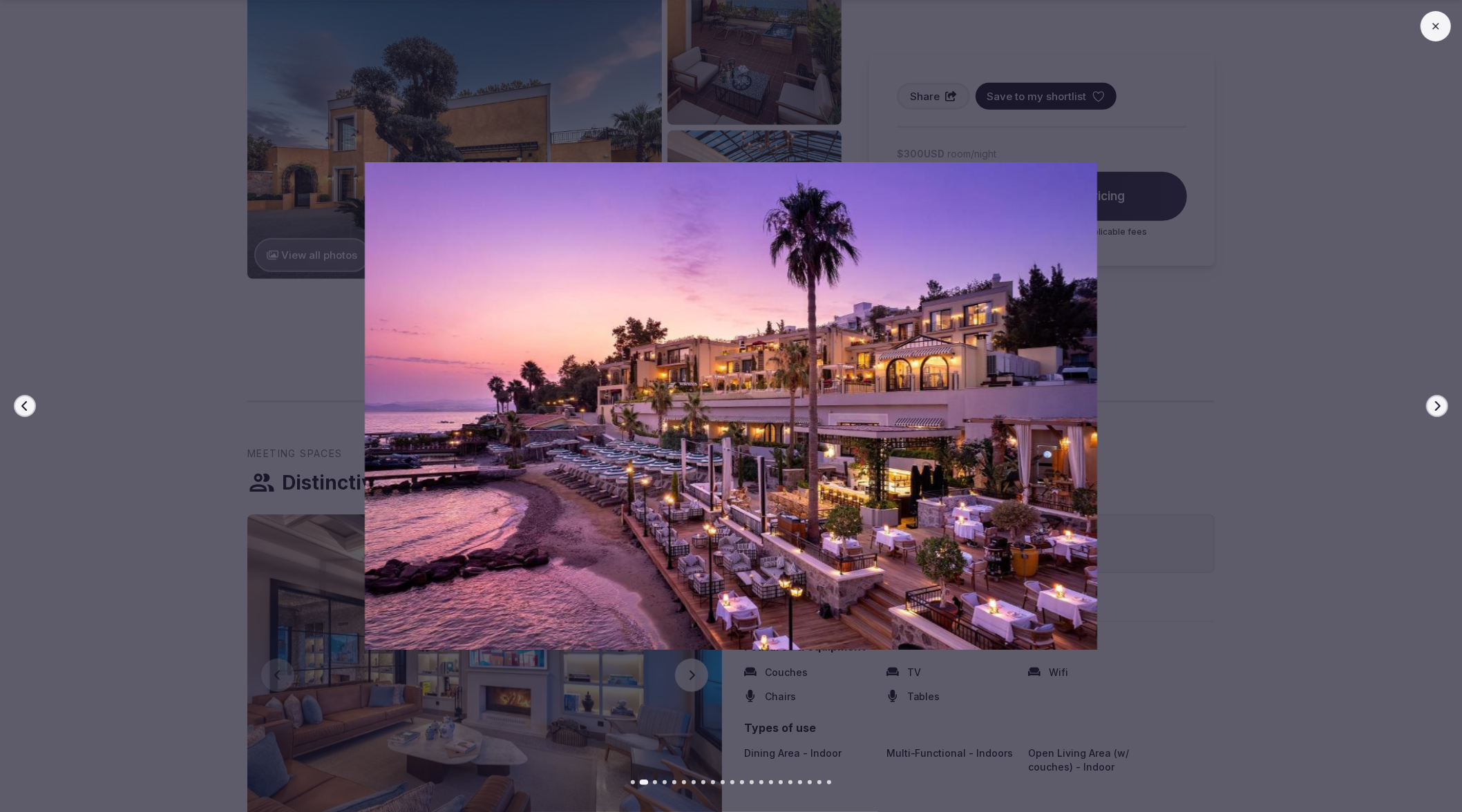
click at [1443, 407] on button "Next slide" at bounding box center [1437, 406] width 22 height 22
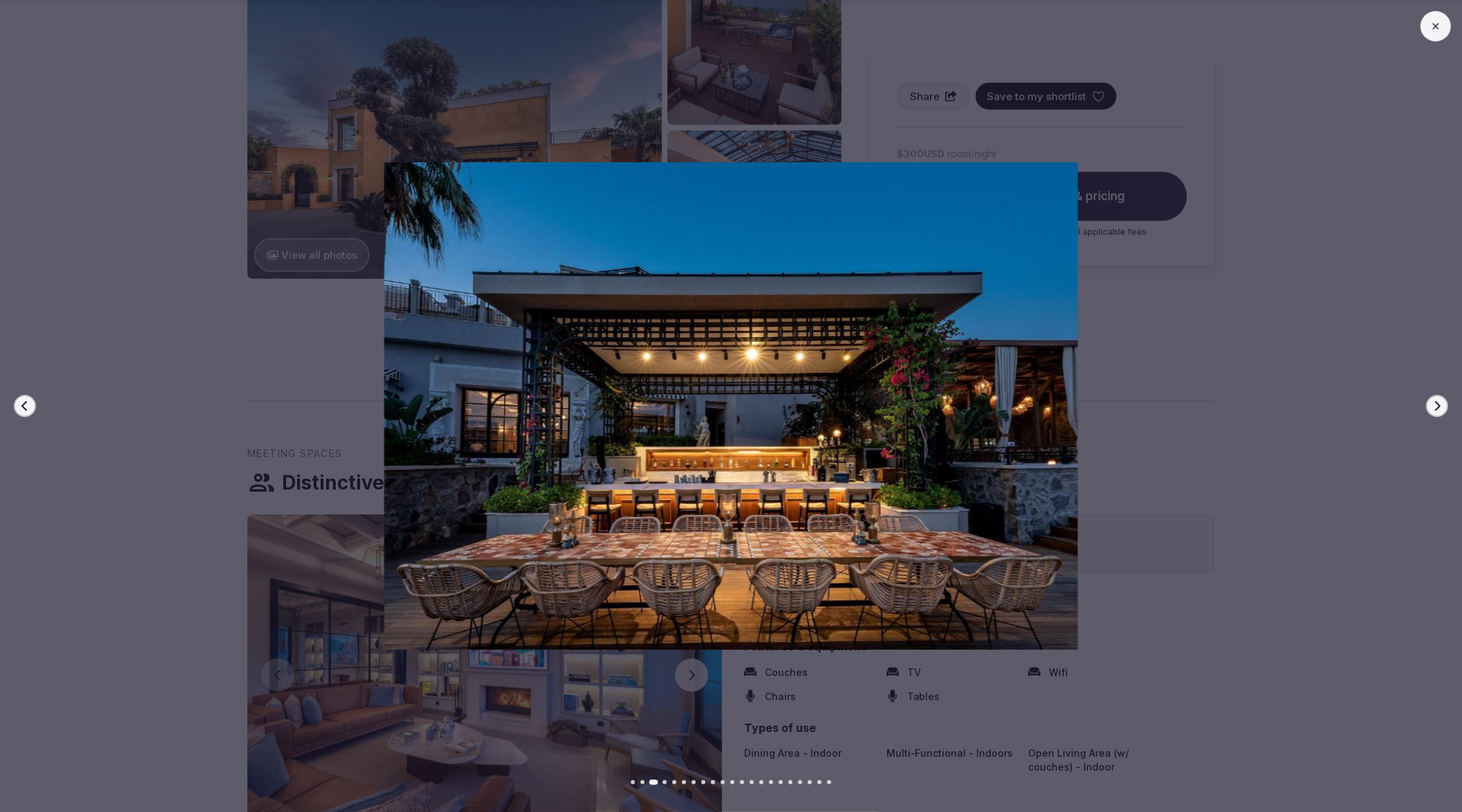
click at [1438, 34] on button at bounding box center [1436, 26] width 31 height 31
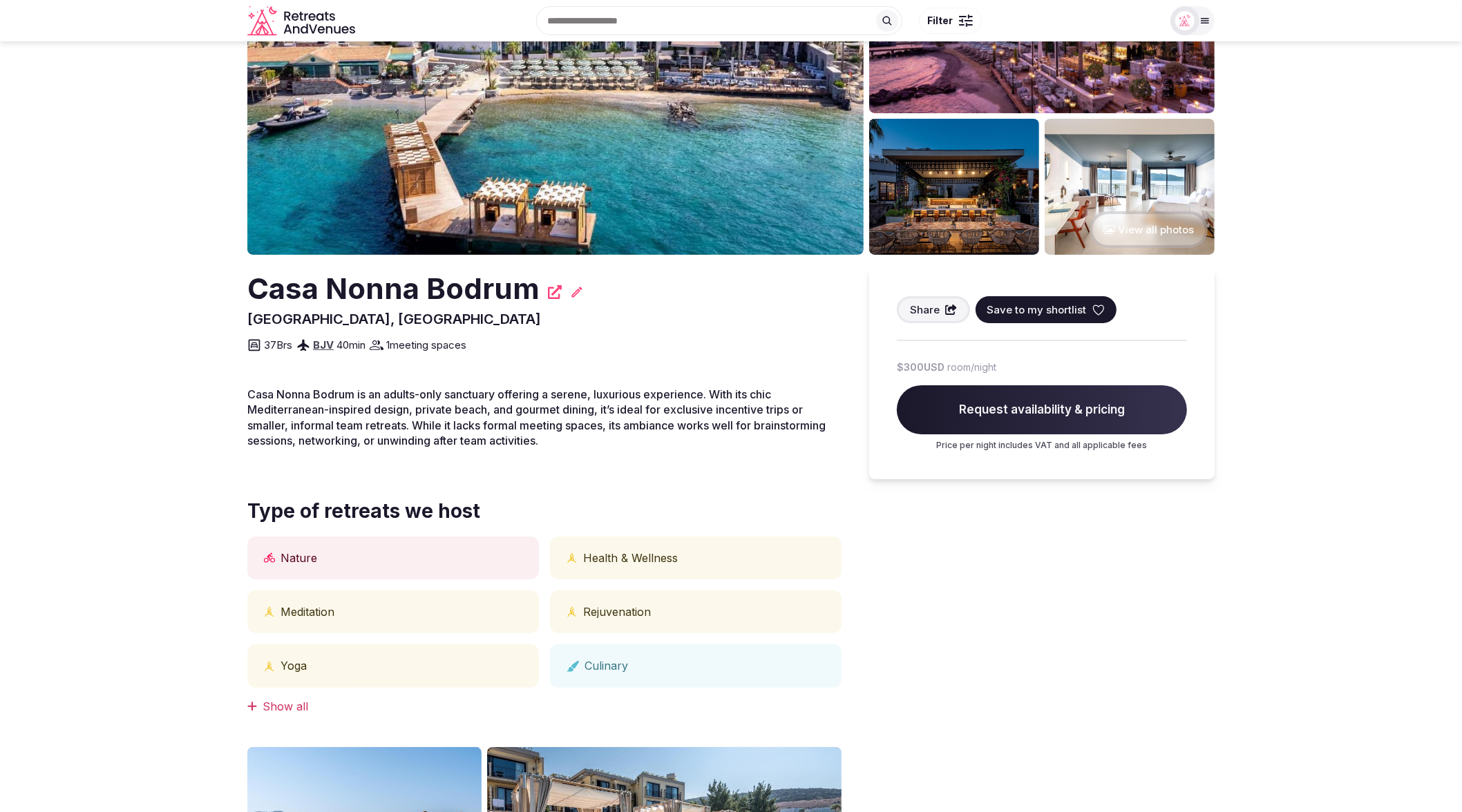
scroll to position [0, 0]
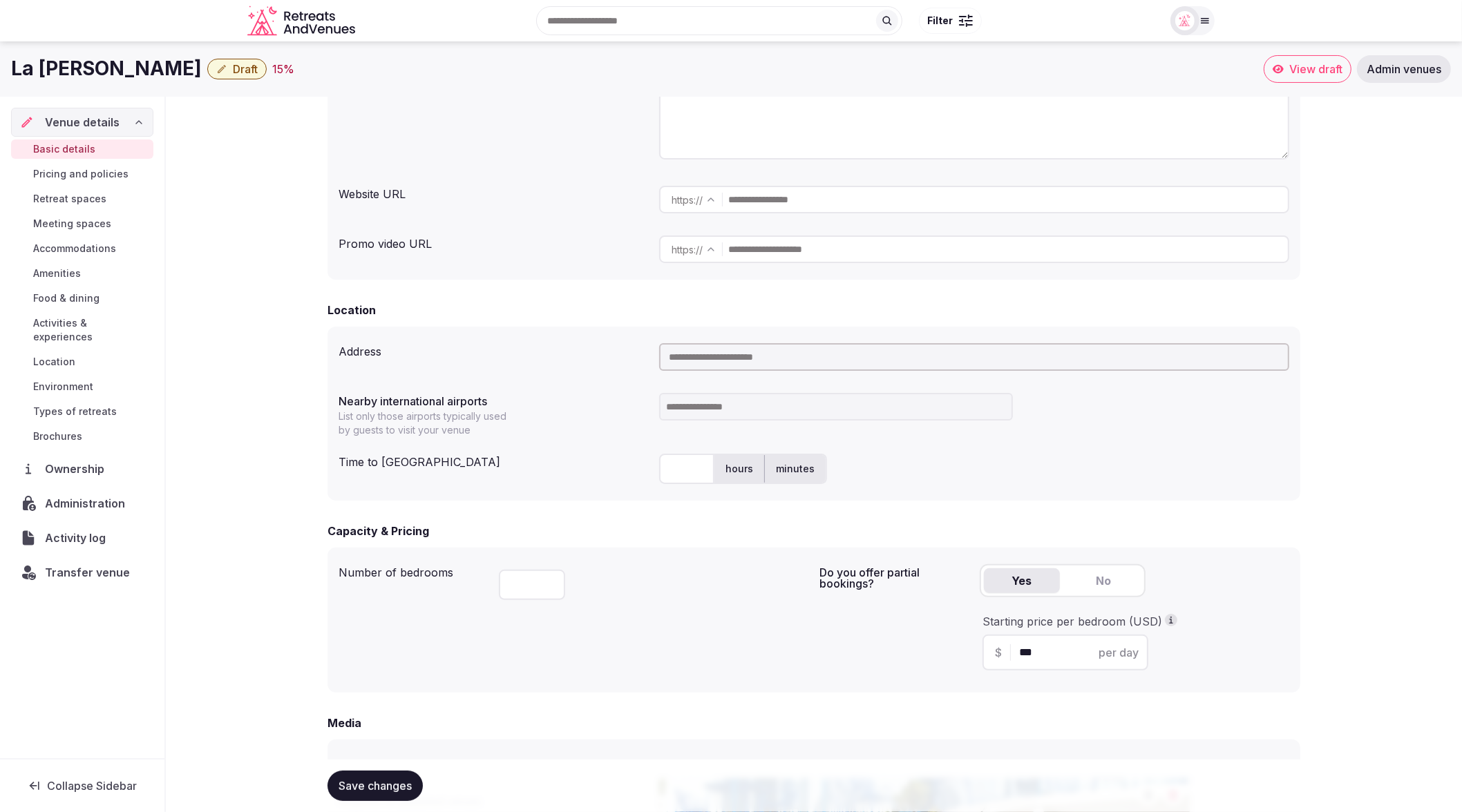
scroll to position [199, 0]
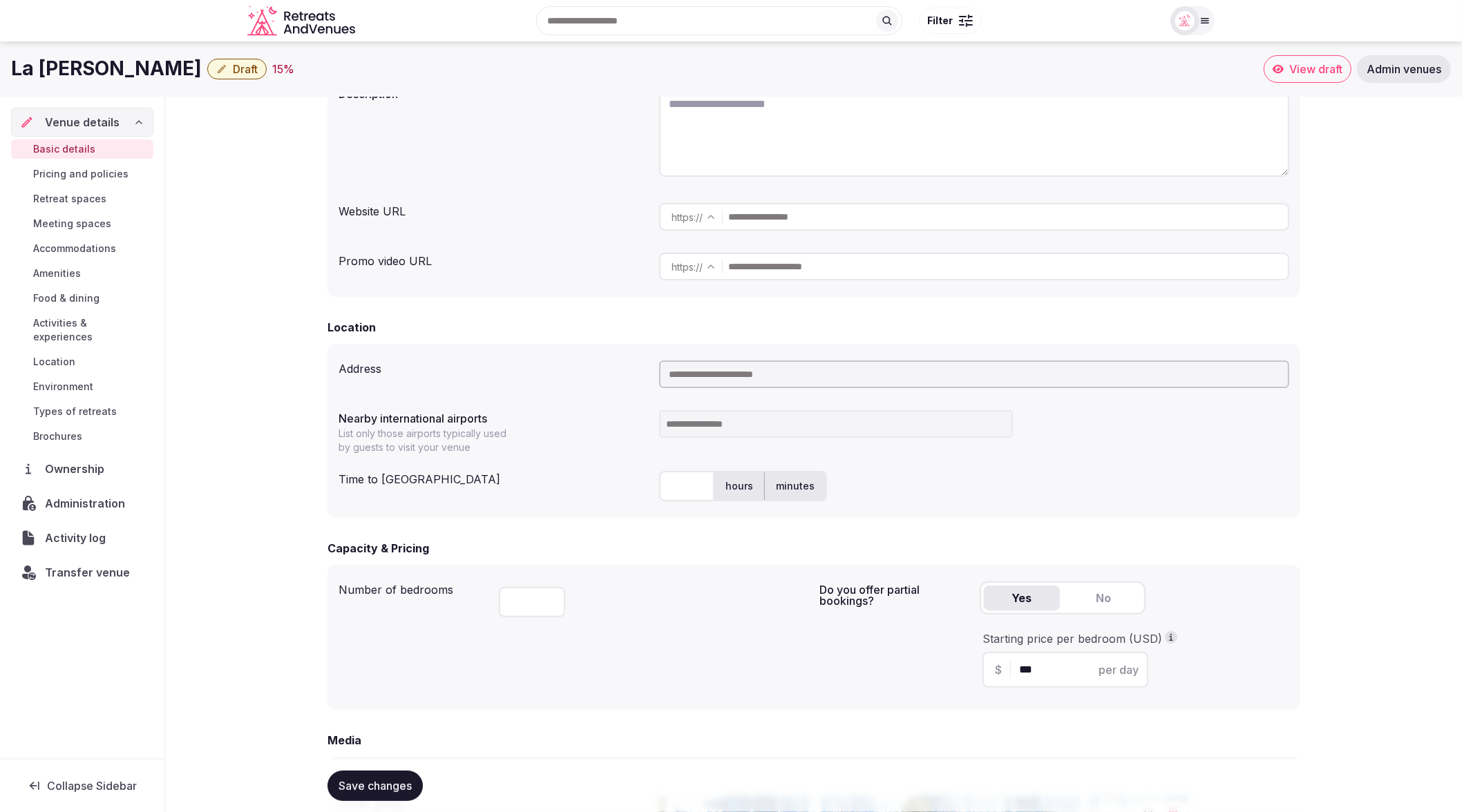
click at [1118, 374] on input "text" at bounding box center [975, 374] width 630 height 28
click at [1274, 436] on div at bounding box center [975, 423] width 630 height 28
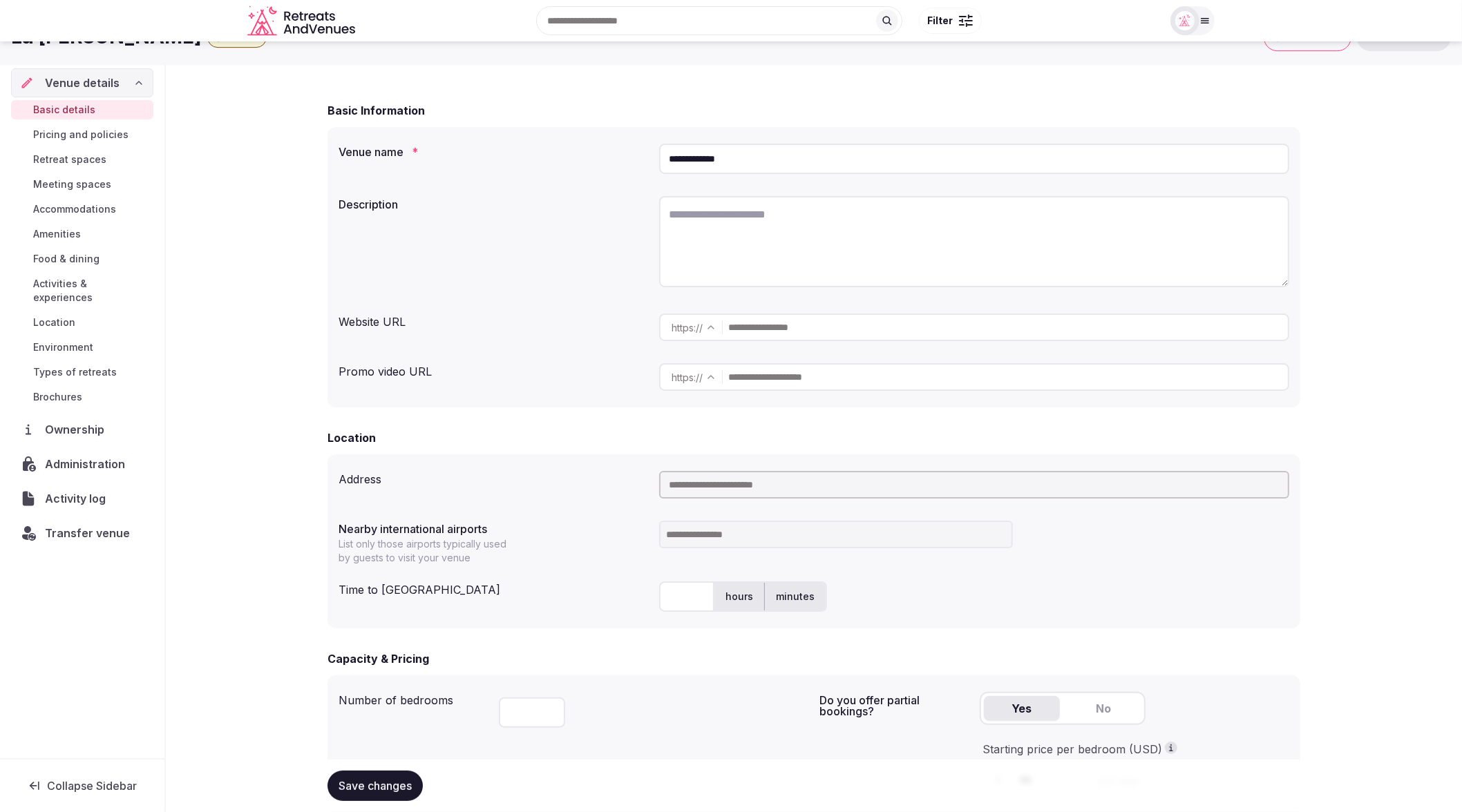
scroll to position [0, 0]
